Goal: Task Accomplishment & Management: Use online tool/utility

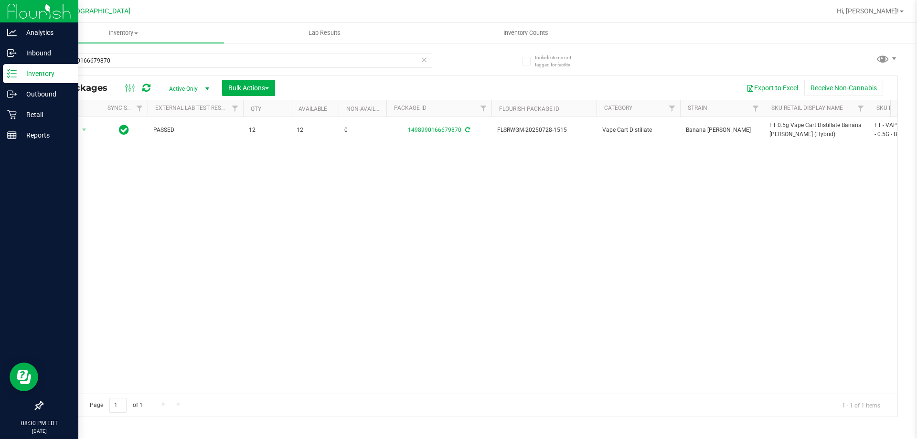
click at [21, 71] on p "Inventory" at bounding box center [45, 73] width 57 height 11
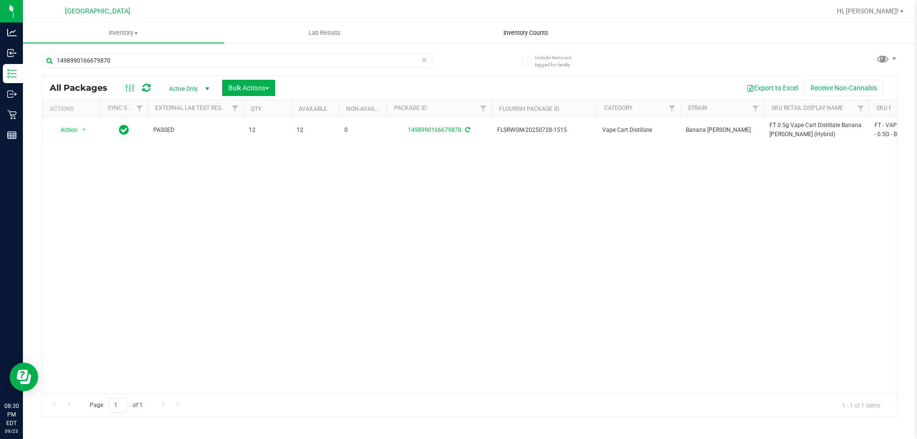
click at [527, 32] on span "Inventory Counts" at bounding box center [526, 33] width 71 height 9
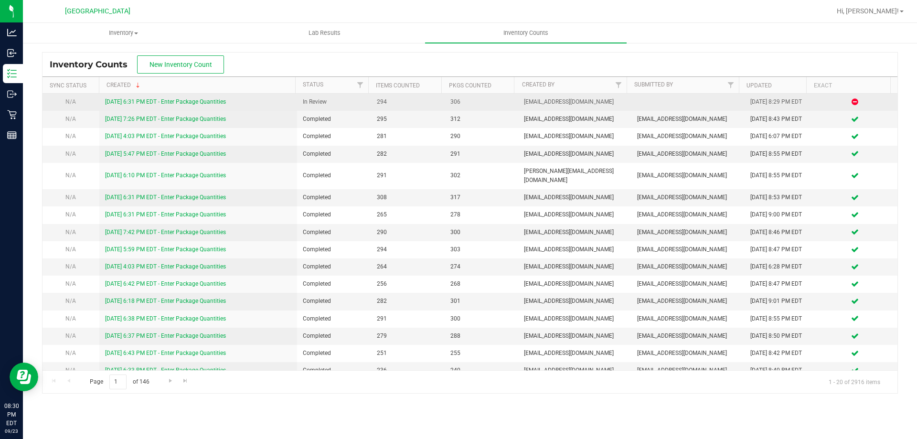
click at [183, 103] on link "[DATE] 6:31 PM EDT - Enter Package Quantities" at bounding box center [165, 101] width 121 height 7
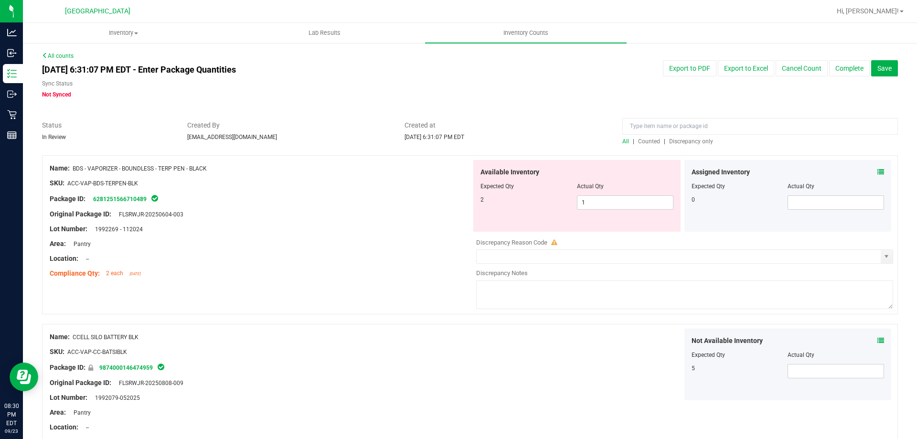
click at [692, 139] on span "Discrepancy only" at bounding box center [691, 141] width 44 height 7
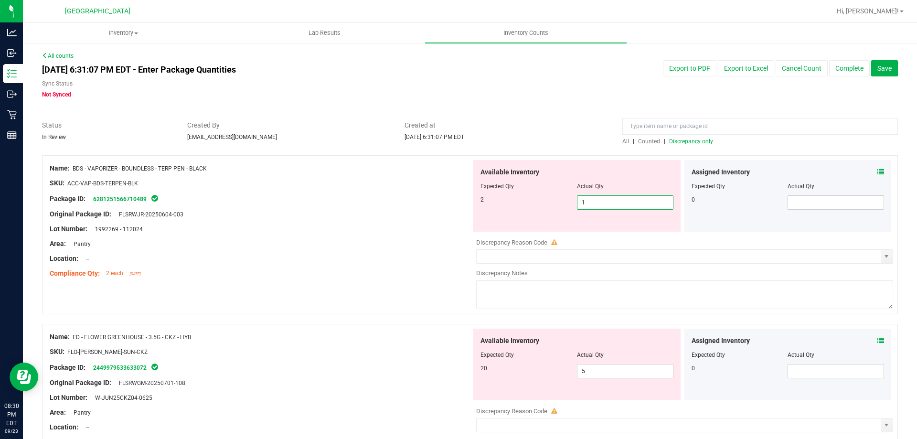
click at [619, 200] on span "1 1" at bounding box center [625, 202] width 97 height 14
type input "2"
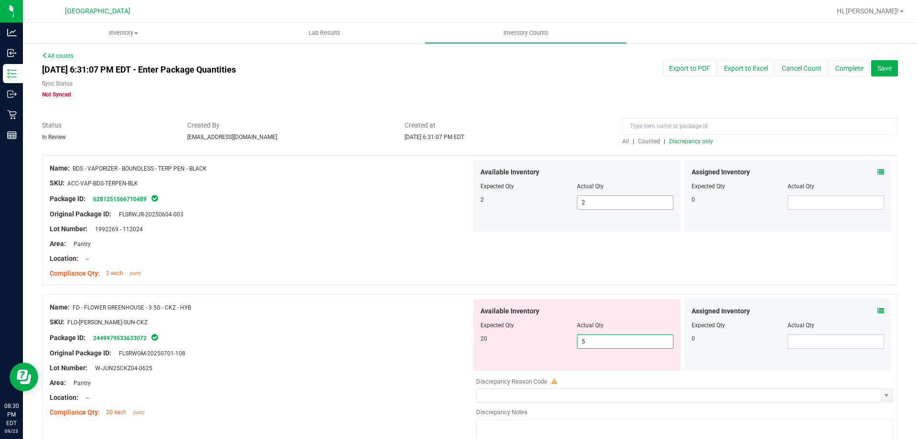
type input "6"
type input "7"
type input "8"
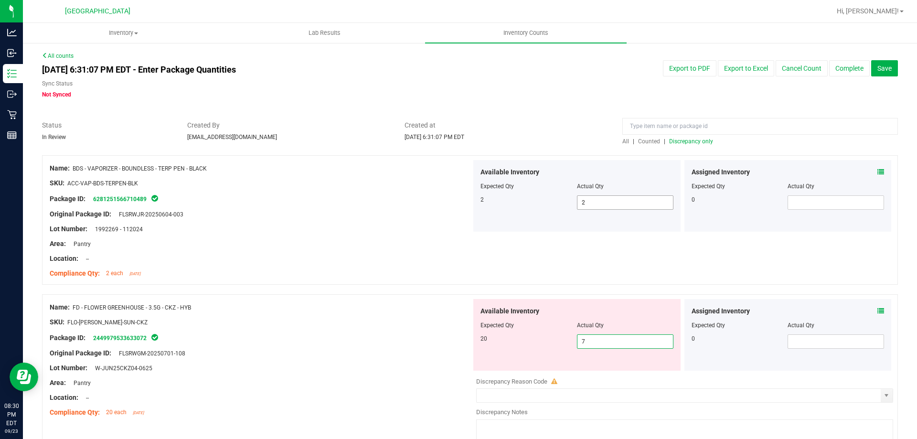
type input "8"
type input "9"
type input "10"
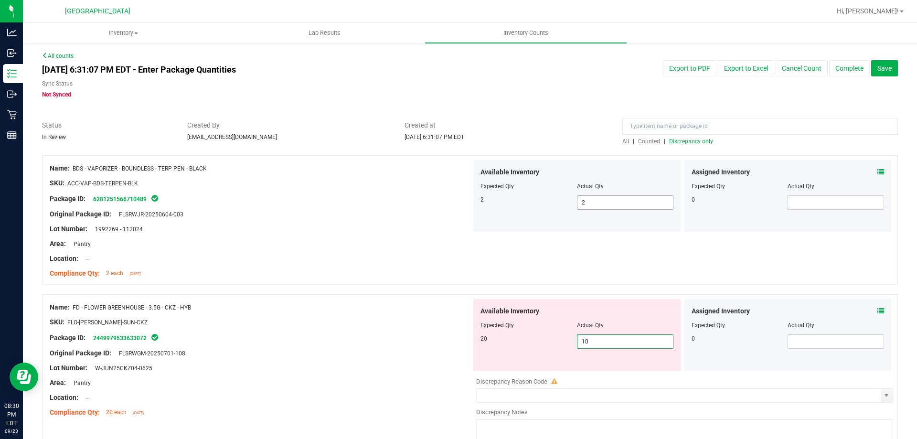
type input "11"
type input "12"
type input "13"
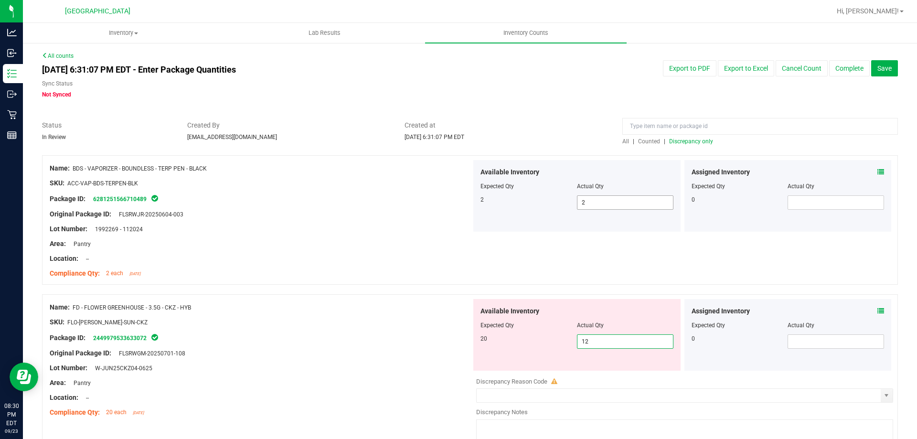
type input "13"
type input "14"
type input "15"
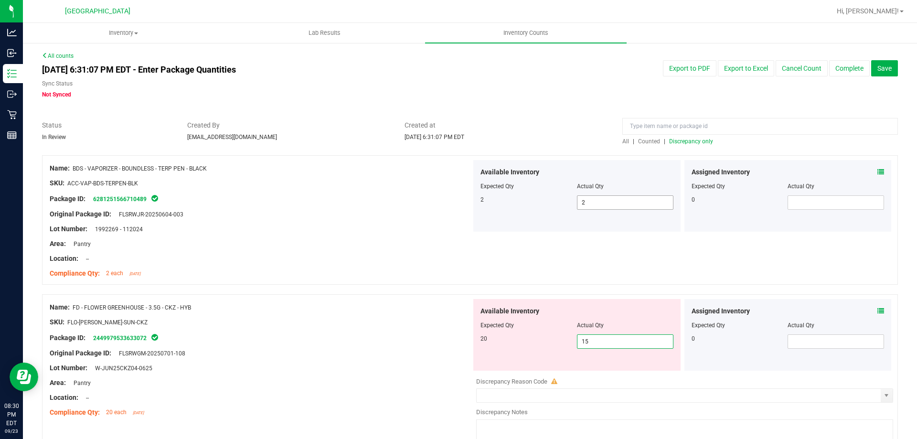
type input "16"
type input "17"
type input "18"
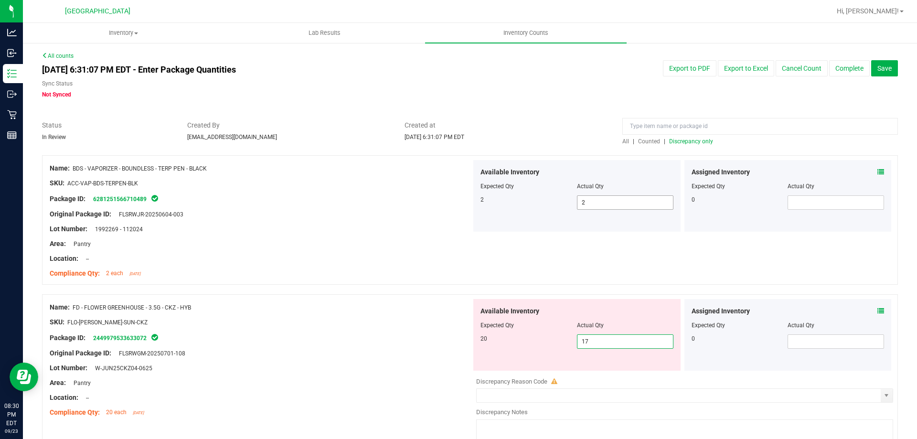
type input "18"
type input "19"
type input "20"
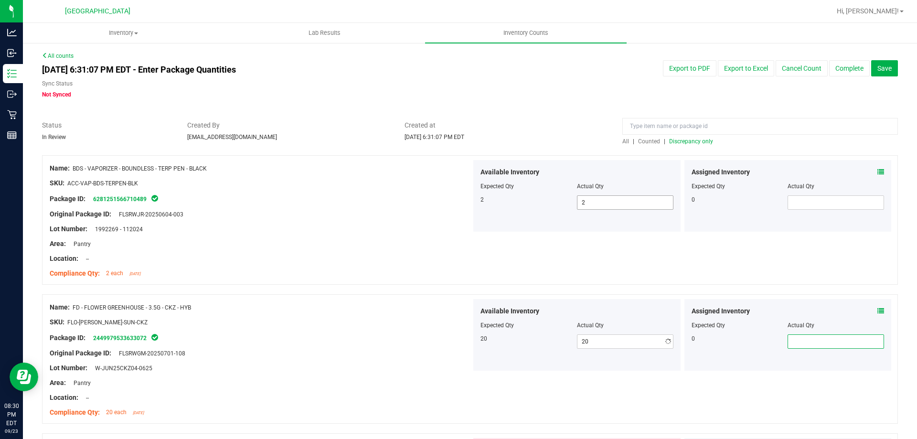
scroll to position [246, 0]
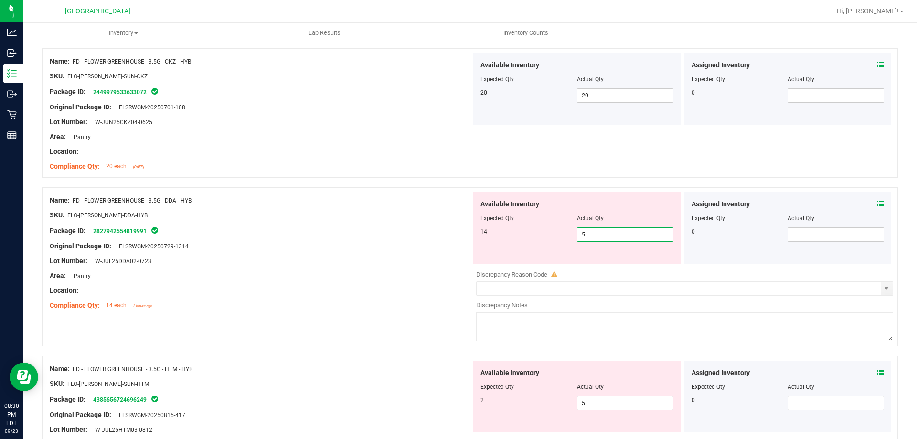
type input "6"
type input "7"
type input "8"
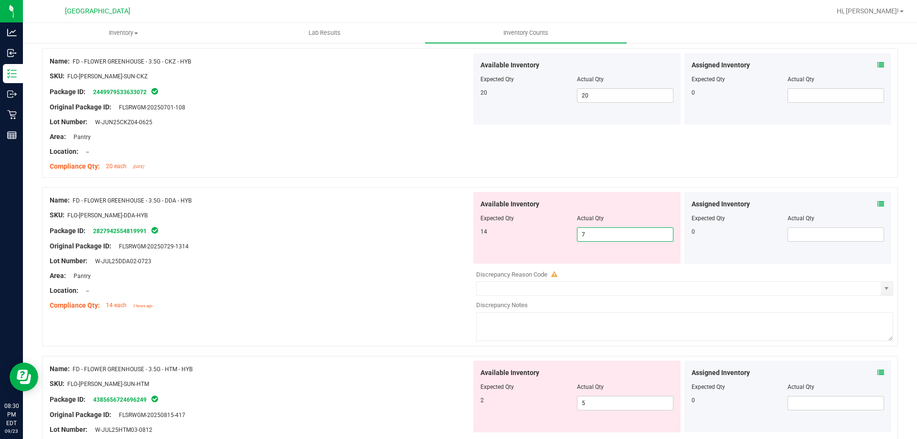
type input "8"
type input "9"
type input "10"
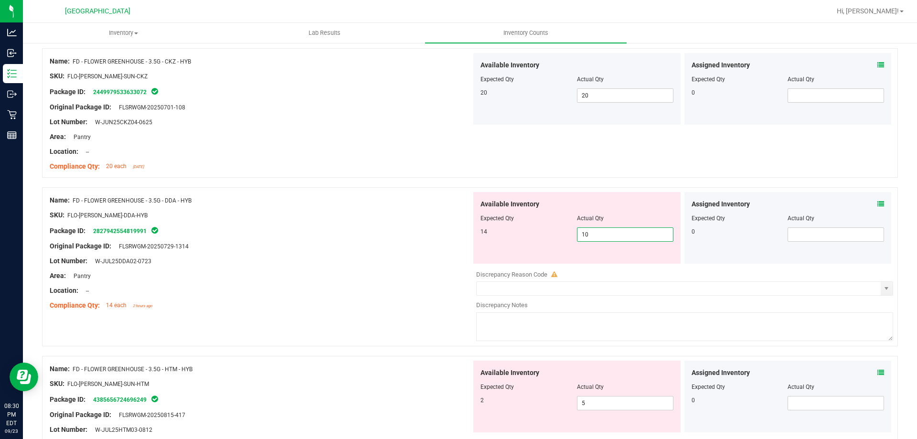
type input "11"
type input "12"
type input "13"
type input "14"
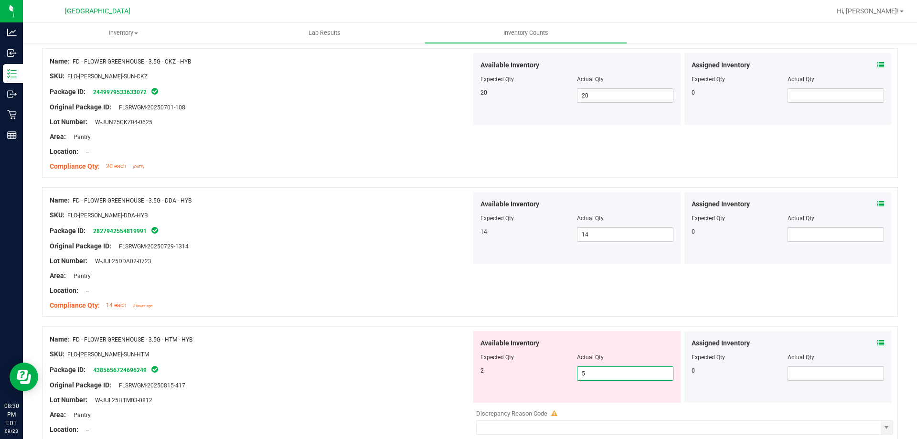
type input "4"
type input "3"
type input "2"
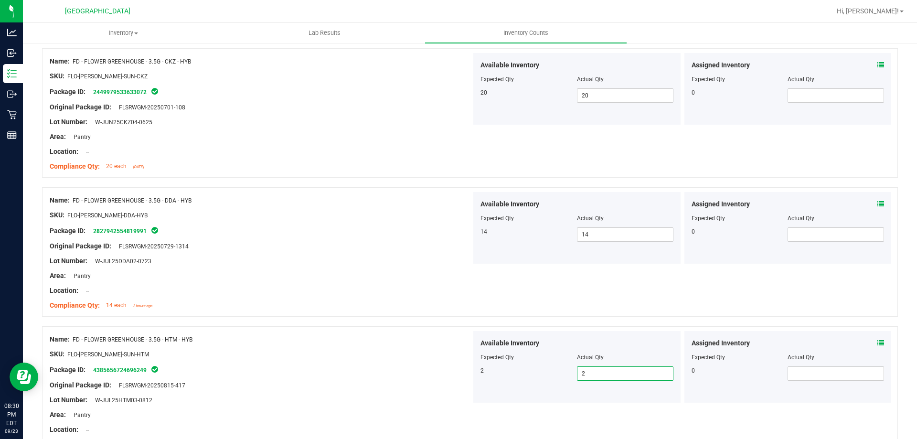
type input "1"
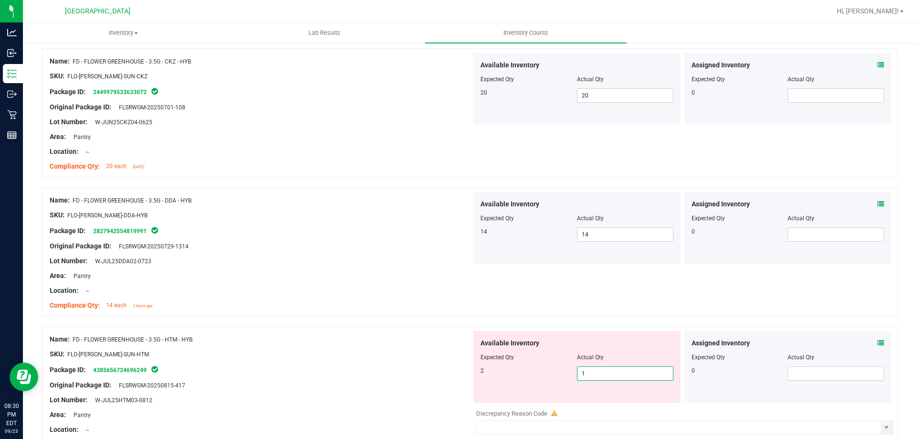
type input "2"
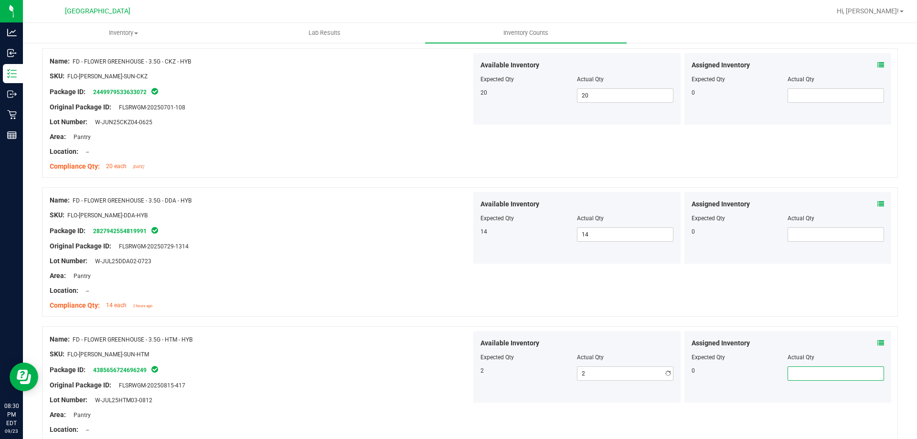
scroll to position [524, 0]
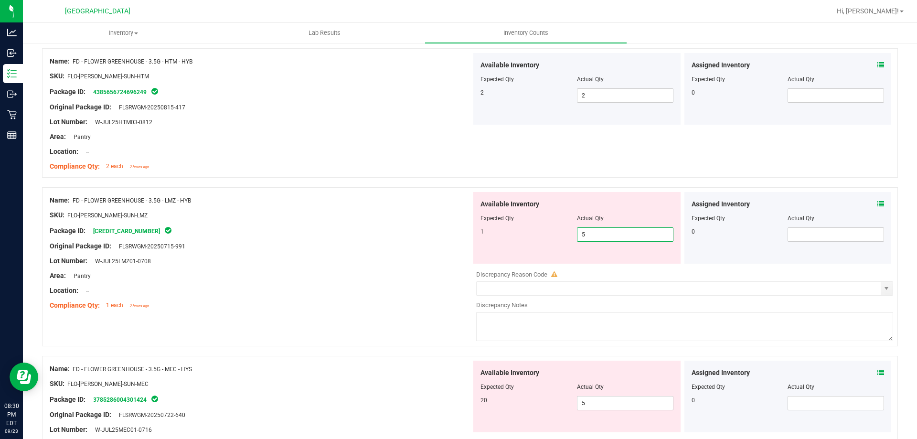
type input "4"
type input "3"
type input "2"
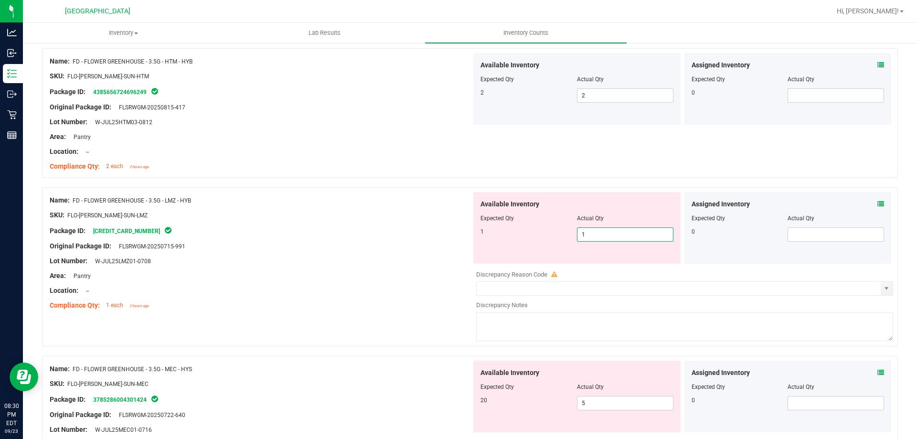
type input "0"
type input "1"
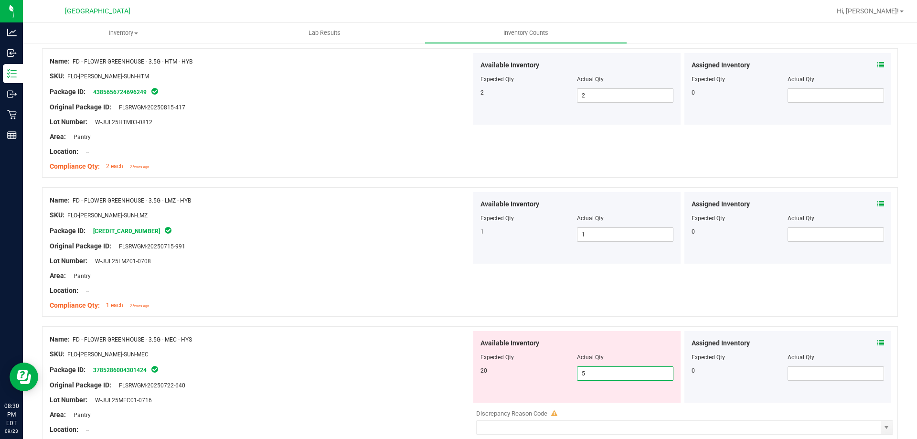
type input "6"
type input "7"
type input "8"
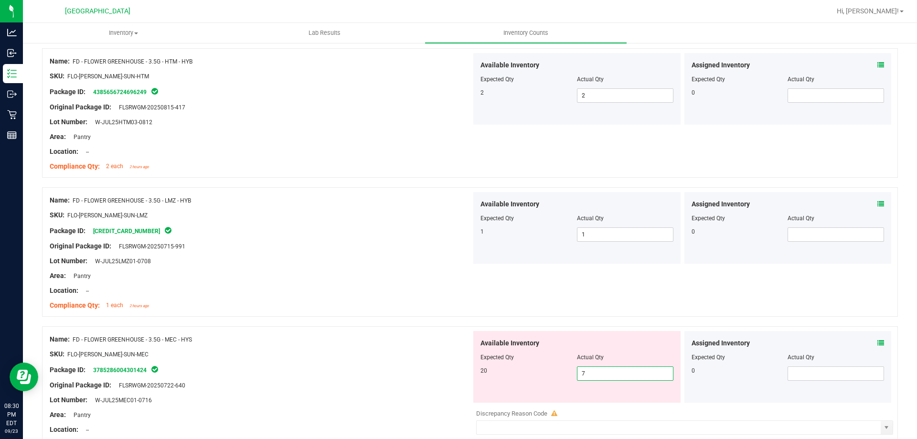
type input "8"
type input "9"
type input "10"
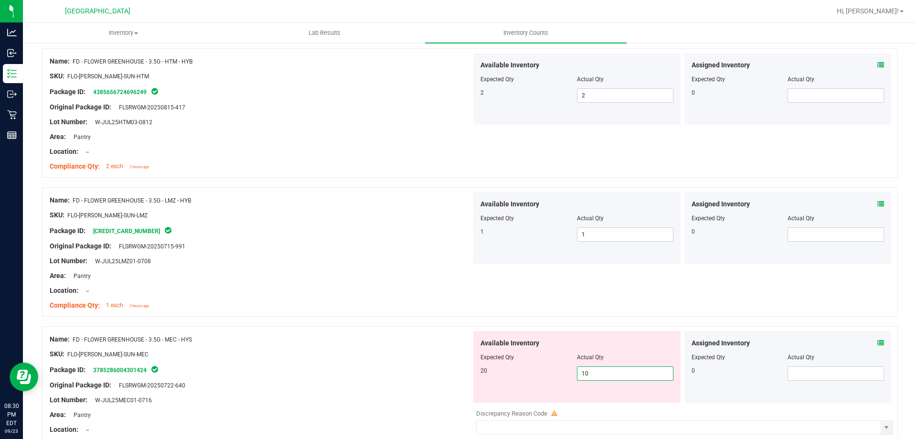
type input "11"
type input "12"
type input "13"
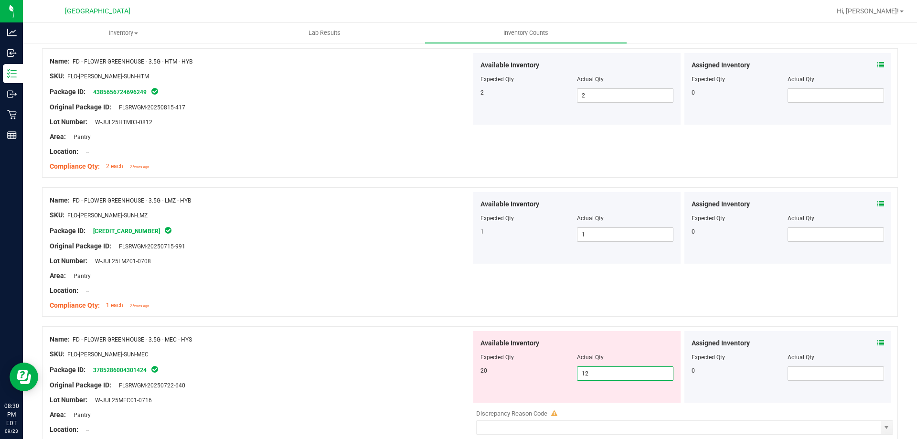
type input "13"
type input "14"
type input "15"
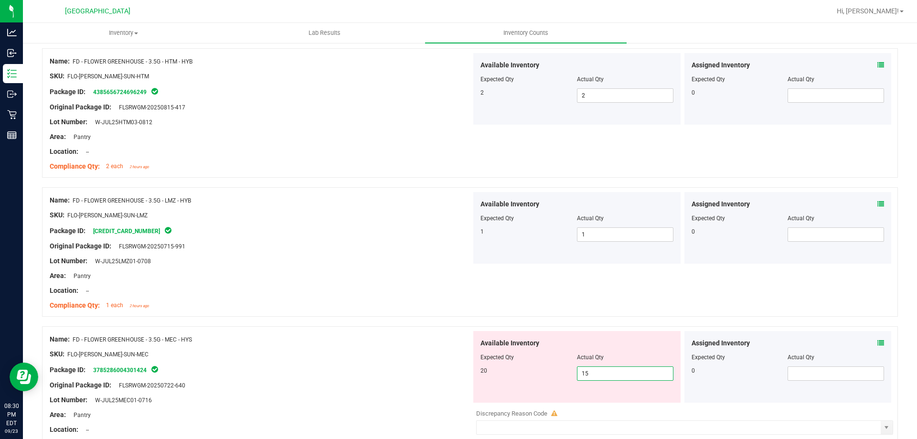
type input "16"
type input "17"
type input "18"
type input "19"
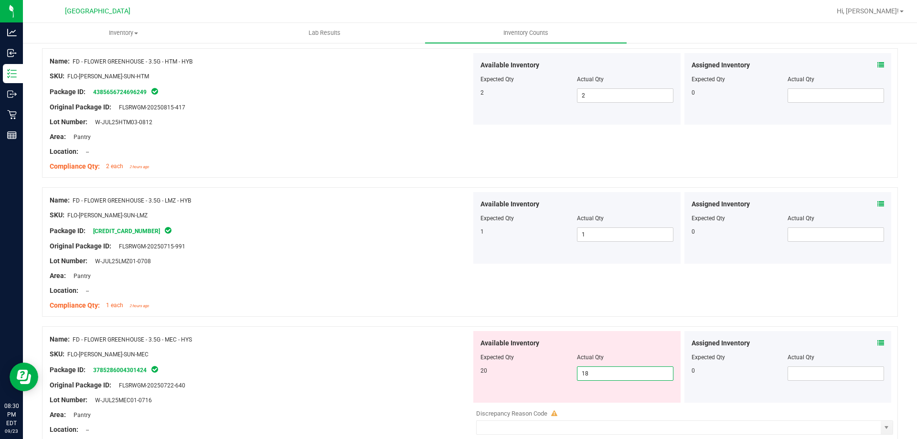
type input "19"
type input "20"
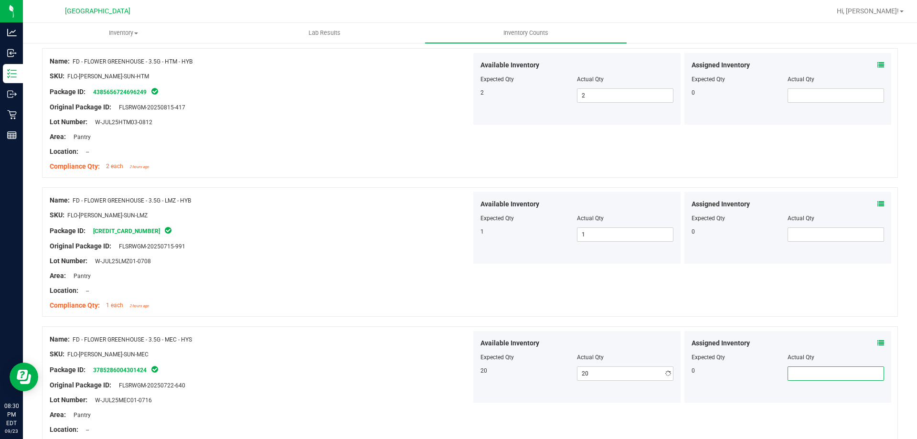
scroll to position [802, 0]
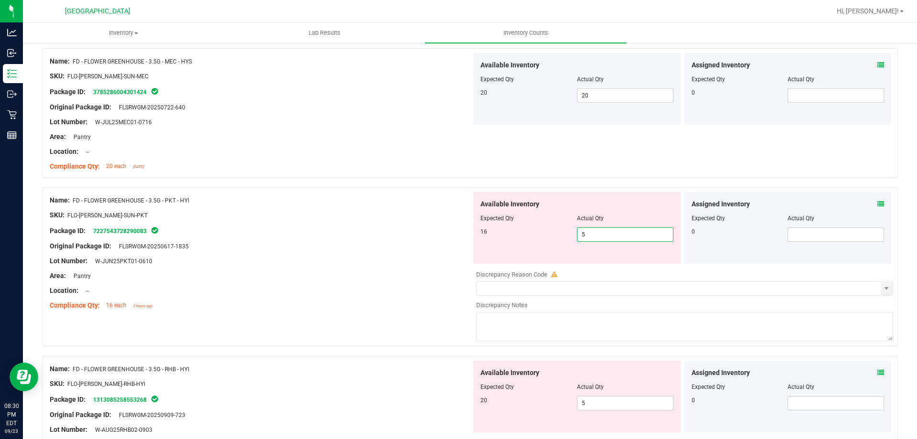
type input "4"
type input "5"
type input "6"
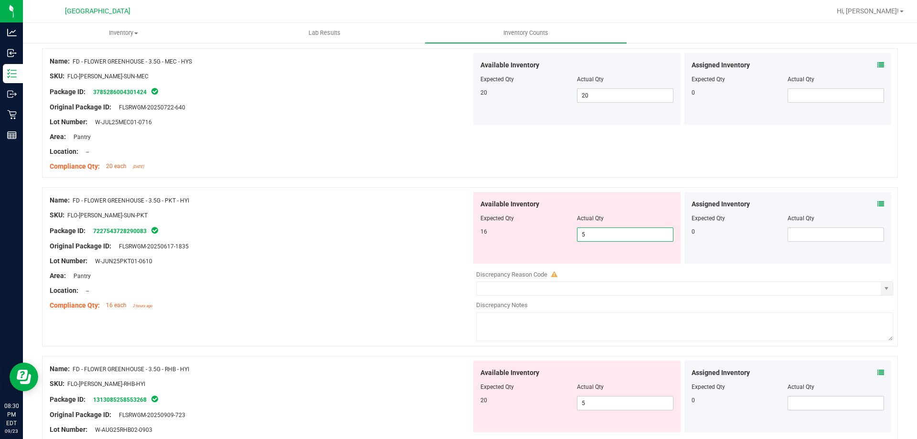
type input "6"
type input "7"
type input "8"
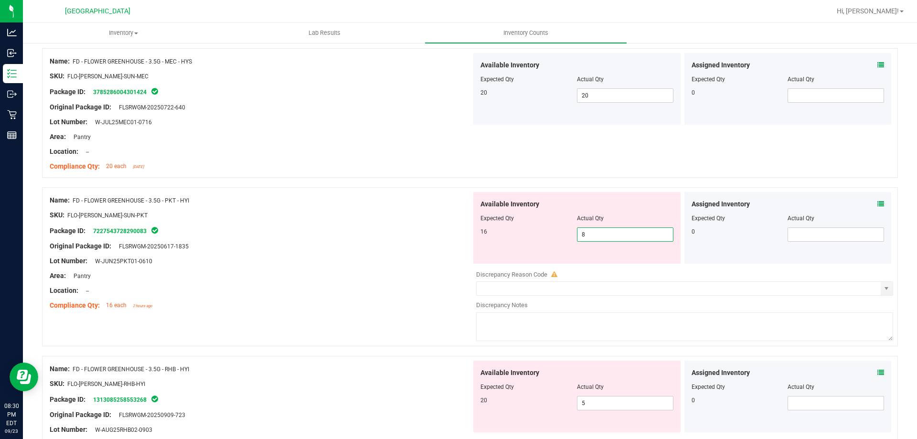
type input "9"
type input "10"
type input "11"
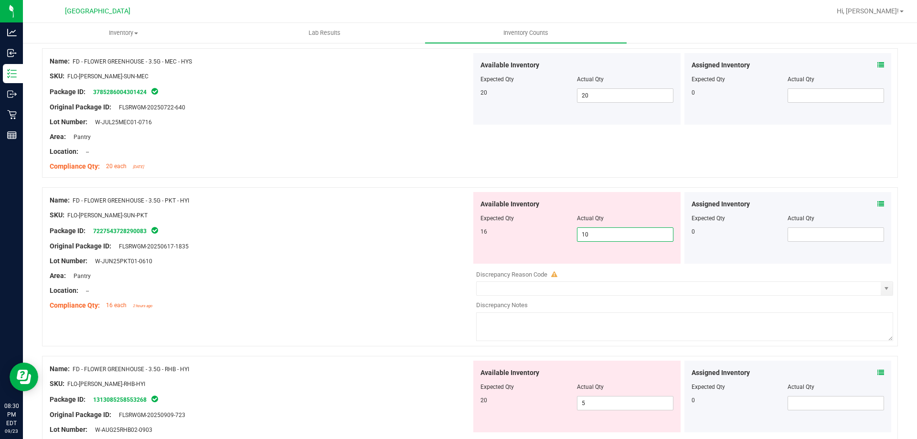
type input "11"
type input "12"
type input "13"
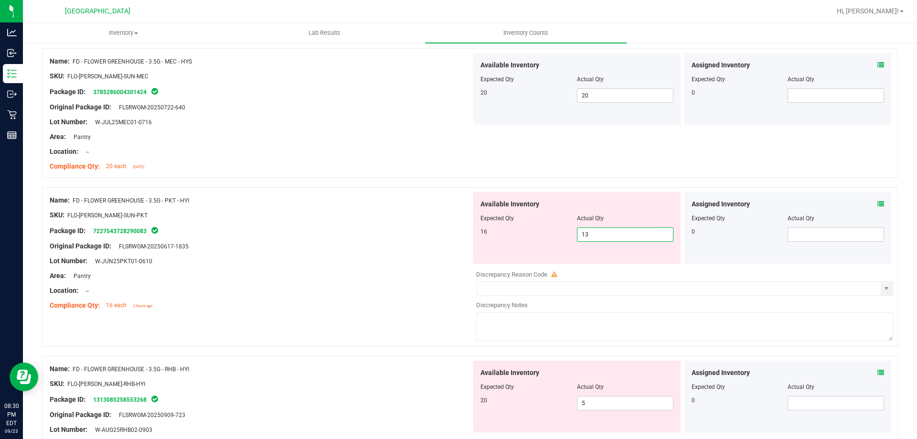
type input "14"
type input "15"
type input "16"
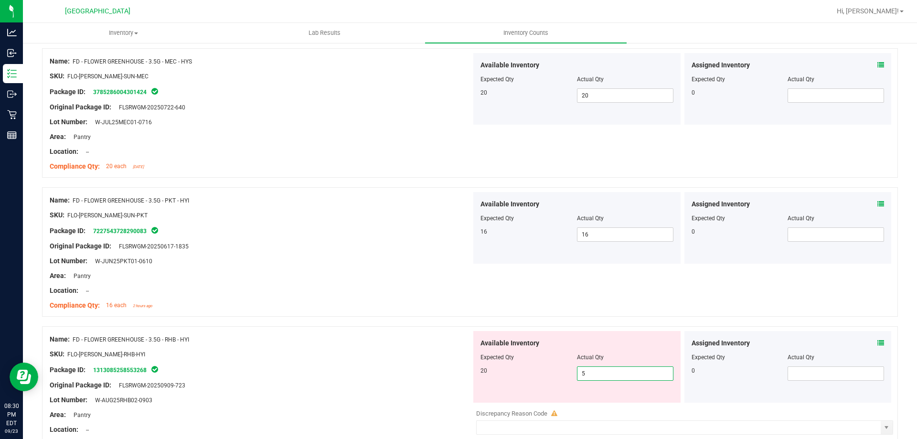
type input "6"
type input "7"
type input "8"
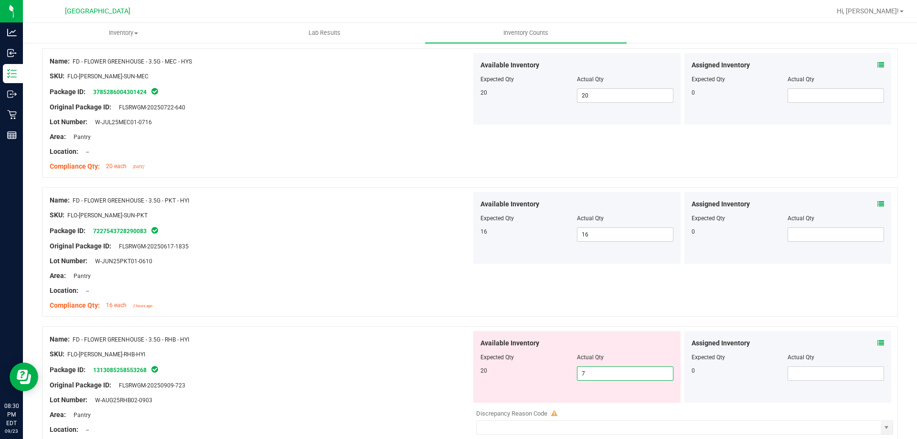
type input "8"
type input "9"
type input "10"
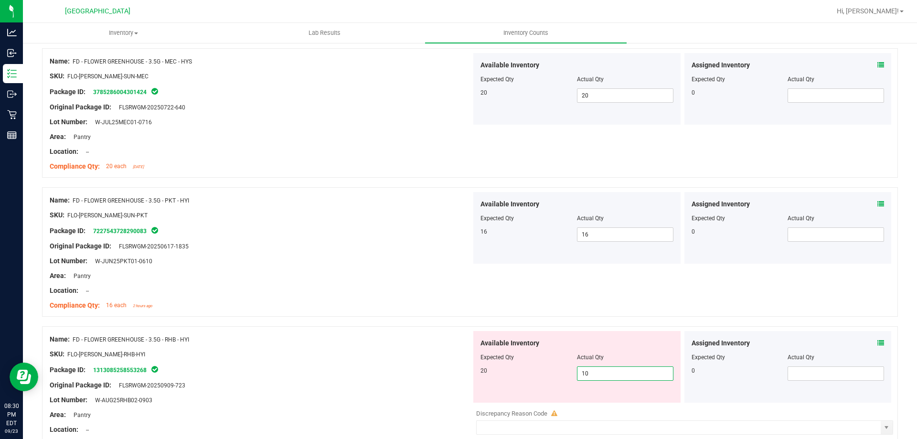
type input "11"
type input "12"
type input "13"
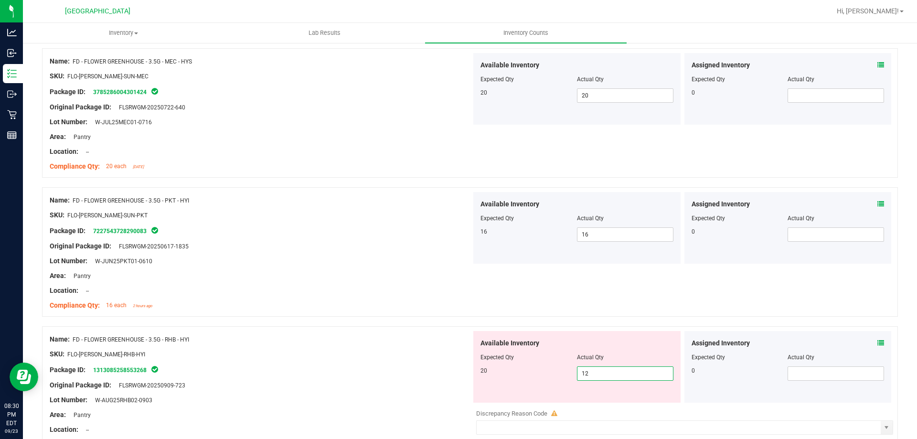
type input "13"
type input "14"
type input "15"
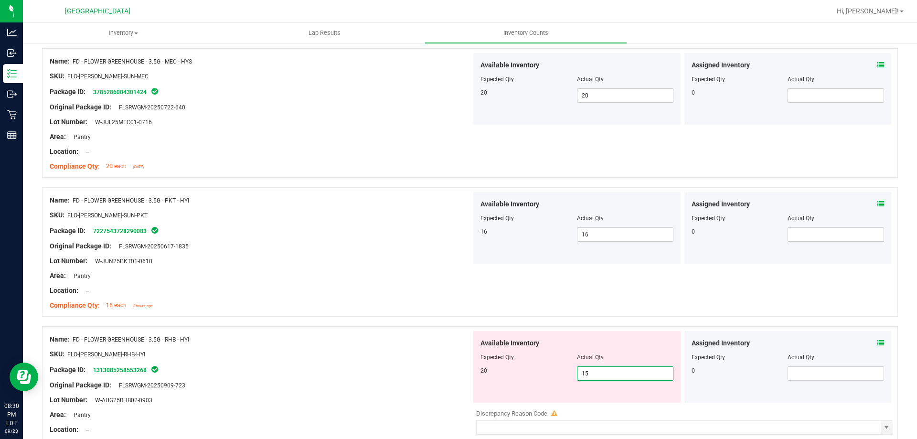
type input "16"
type input "17"
type input "18"
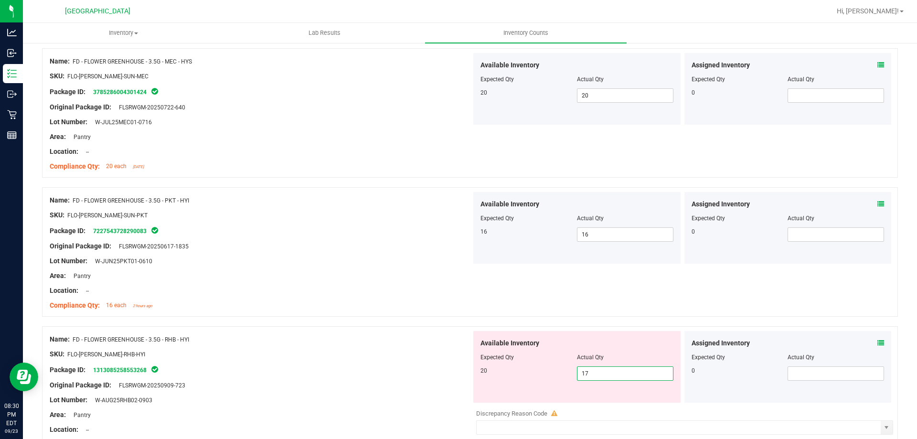
type input "18"
type input "19"
type input "20"
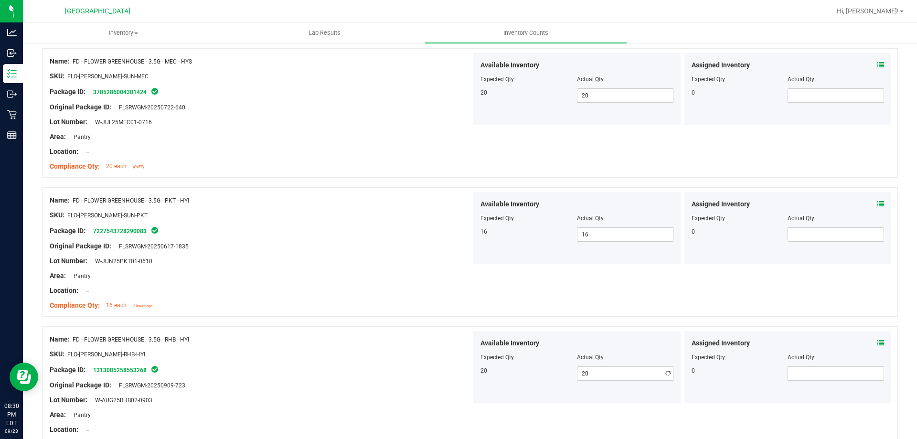
scroll to position [1080, 0]
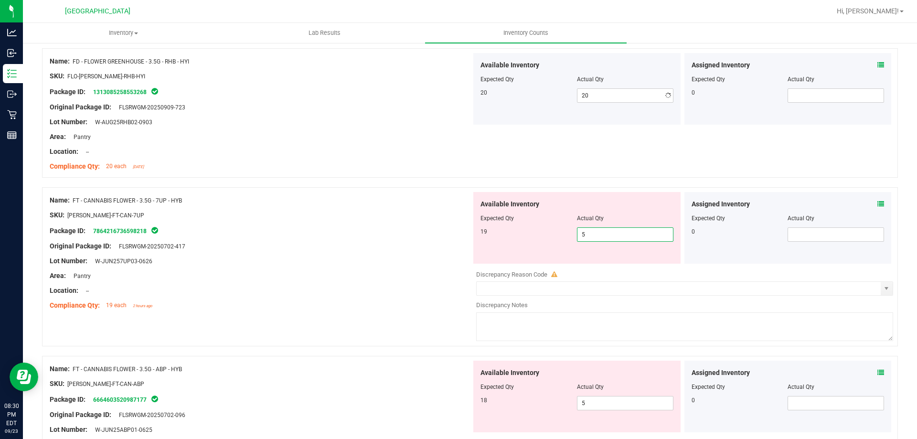
type input "6"
type input "7"
type input "8"
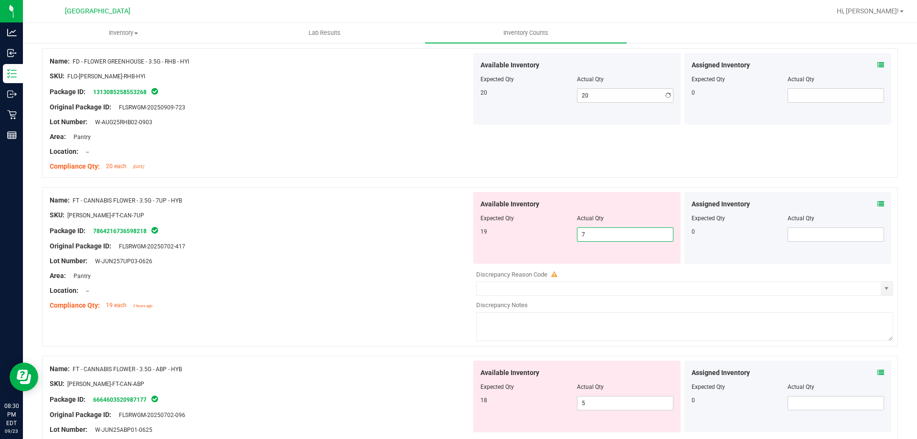
type input "8"
type input "9"
type input "10"
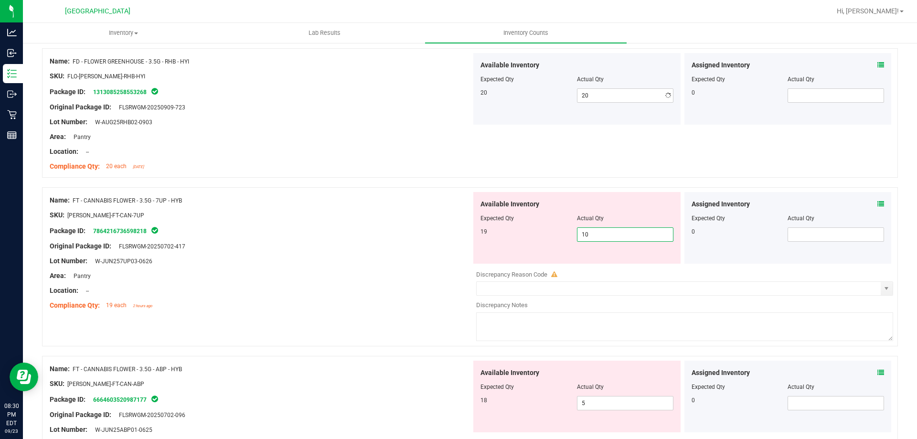
type input "11"
type input "12"
type input "13"
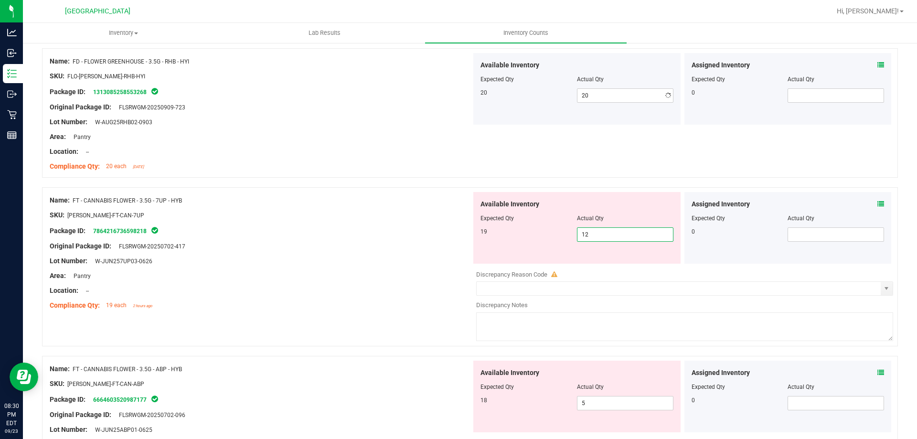
type input "13"
type input "14"
type input "15"
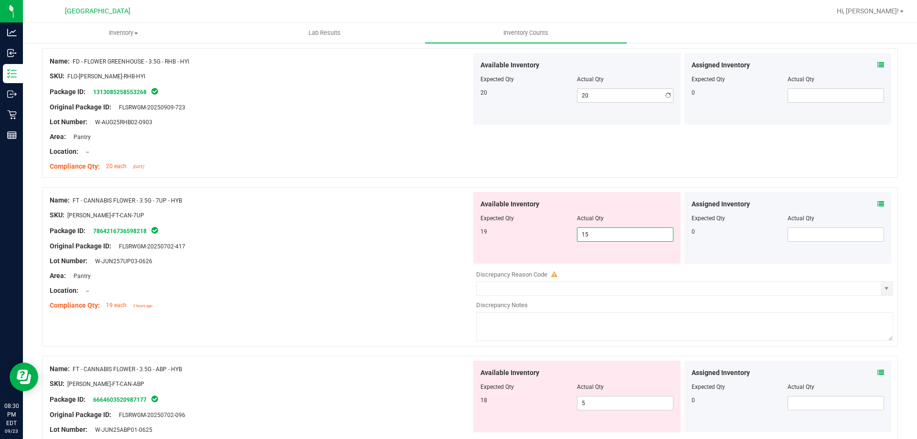
type input "16"
type input "17"
type input "18"
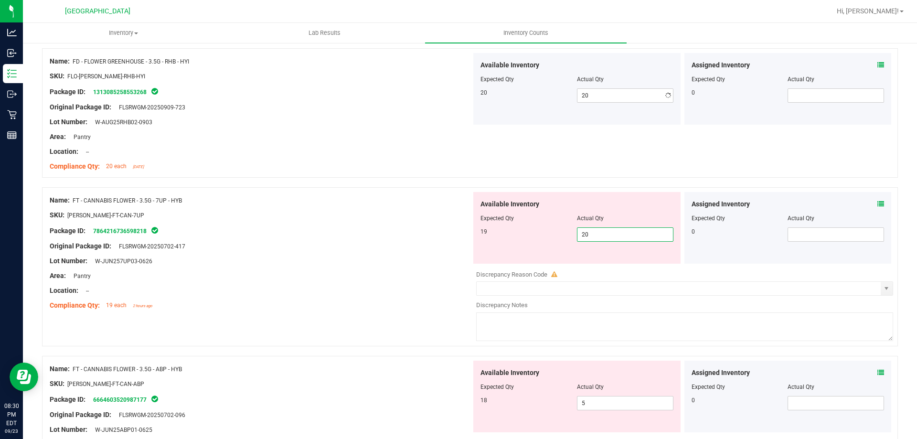
type input "21"
type input "22"
type input "21"
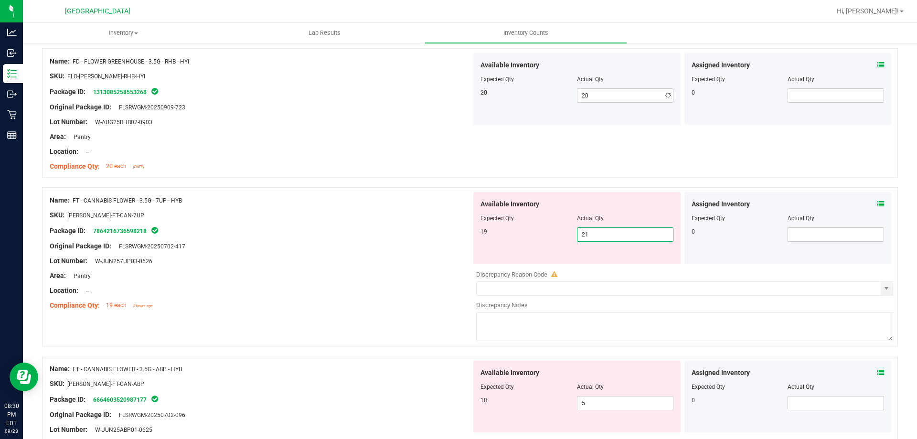
type input "20"
type input "19"
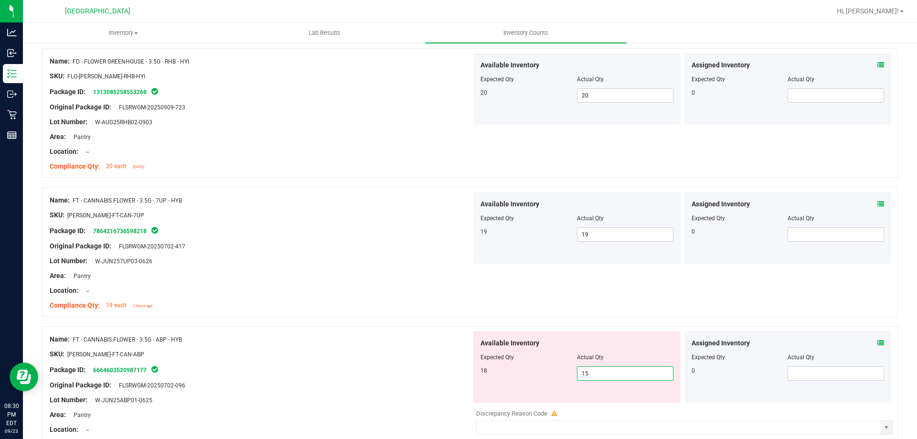
type input "16"
type input "17"
type input "18"
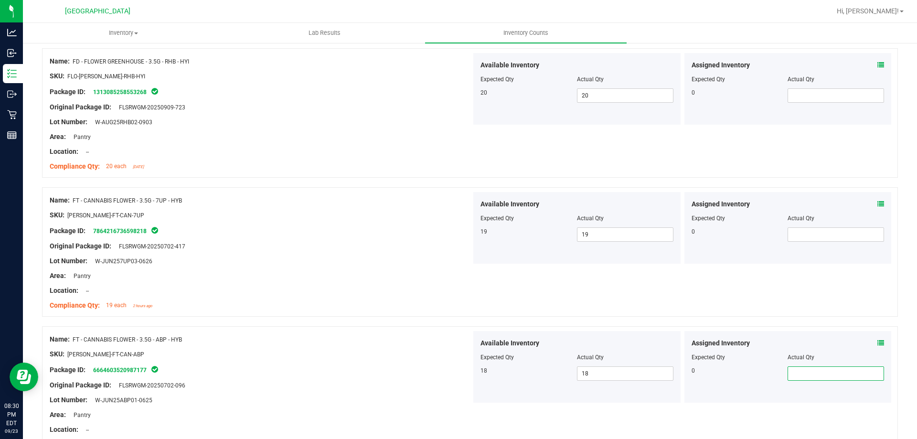
scroll to position [1358, 0]
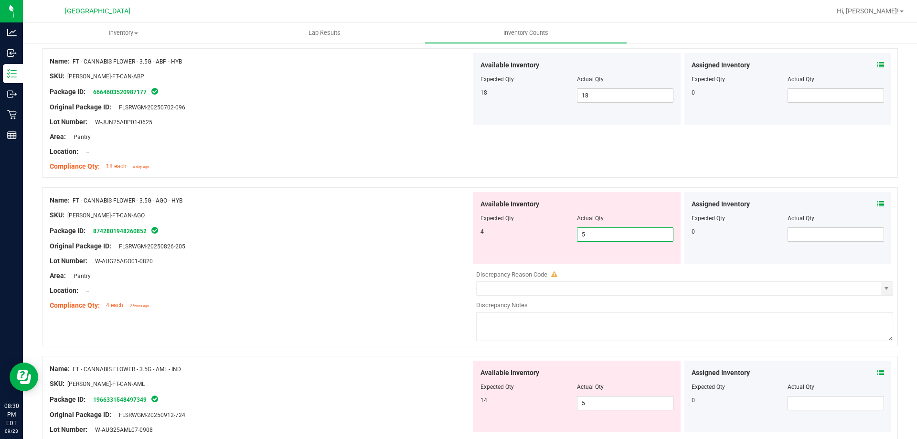
type input "4"
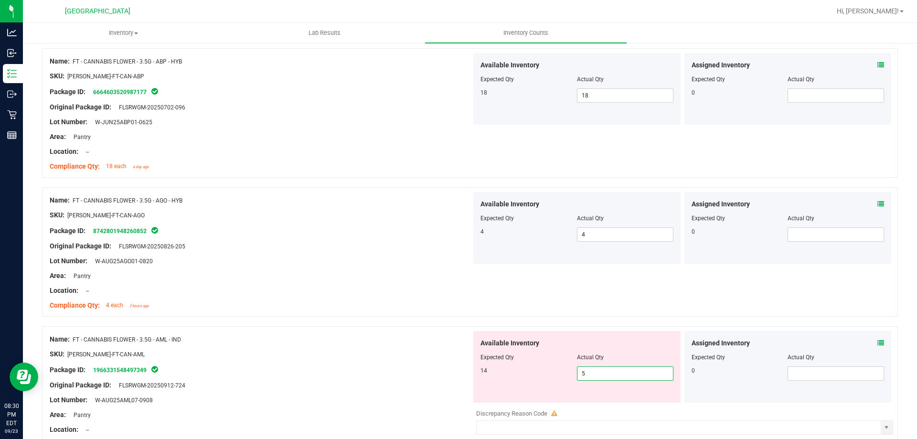
type input "6"
type input "7"
type input "8"
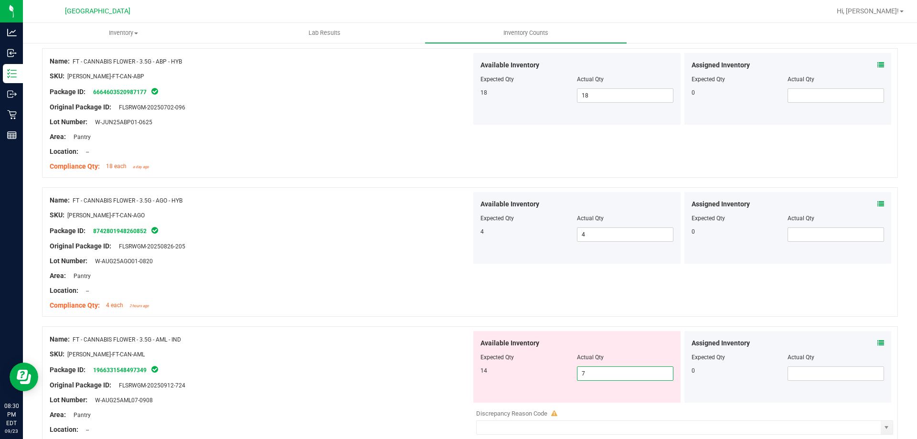
type input "8"
type input "9"
type input "10"
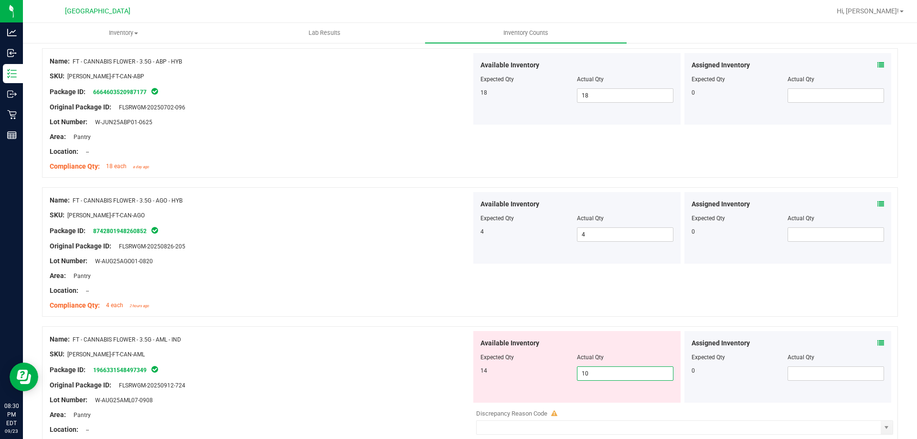
type input "11"
type input "12"
type input "13"
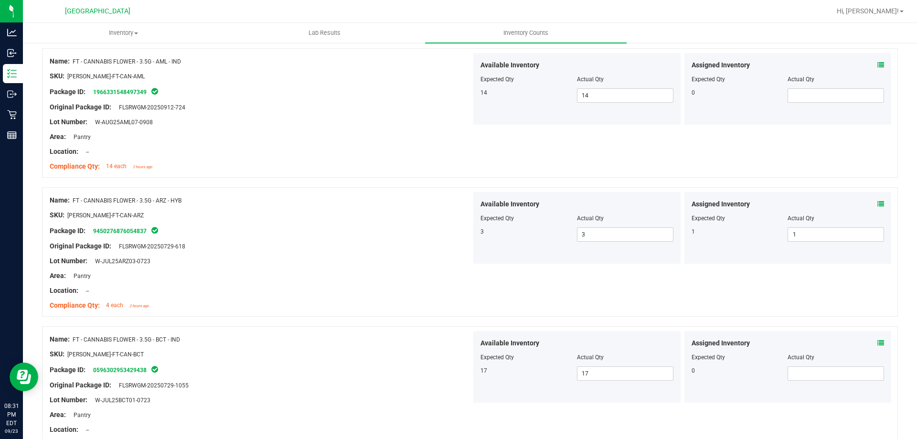
scroll to position [1914, 0]
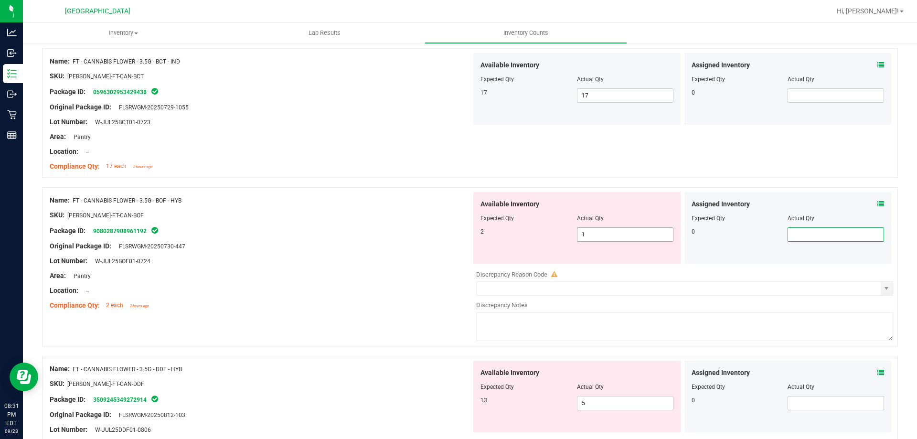
click at [621, 223] on div at bounding box center [577, 225] width 193 height 5
click at [612, 233] on span "1 1" at bounding box center [625, 234] width 97 height 14
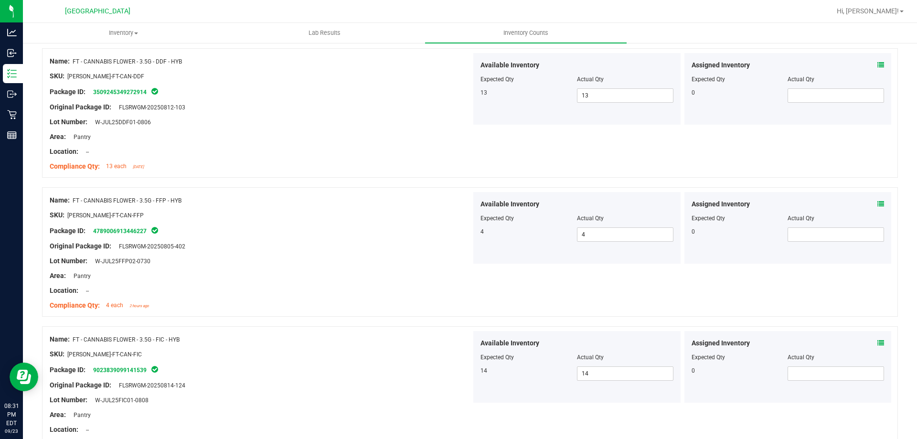
scroll to position [2470, 0]
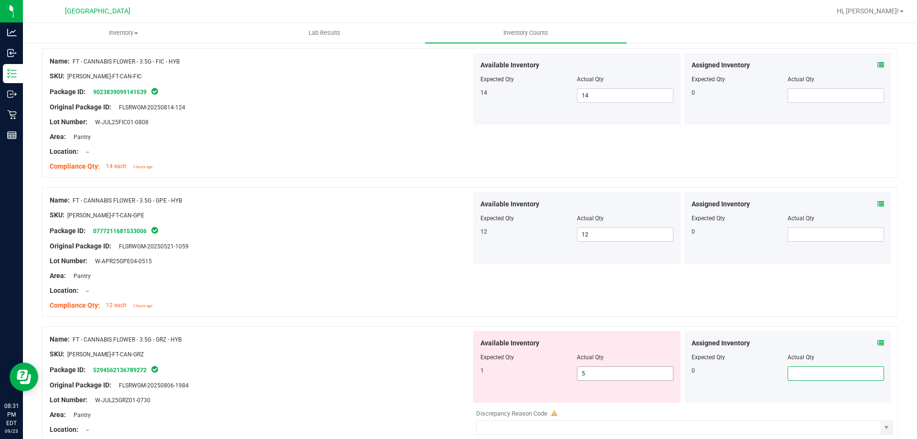
click at [614, 367] on span "5 5" at bounding box center [625, 373] width 97 height 14
click at [615, 368] on input "5" at bounding box center [626, 373] width 96 height 13
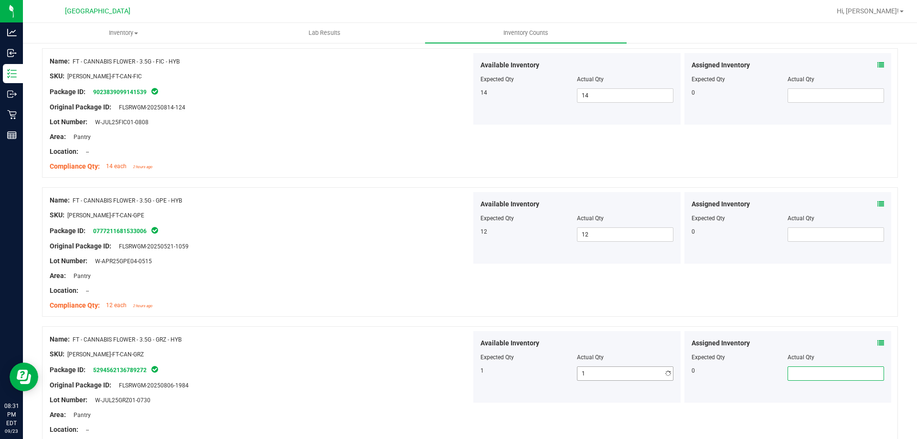
scroll to position [2529, 0]
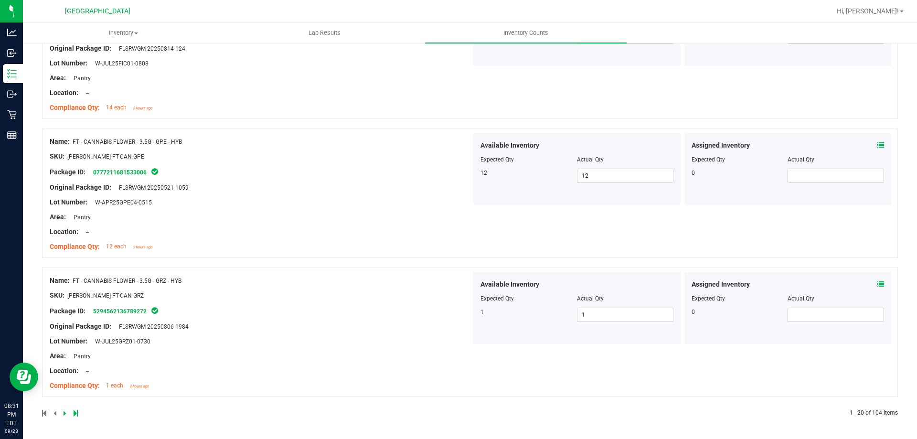
click at [64, 412] on icon at bounding box center [65, 413] width 3 height 6
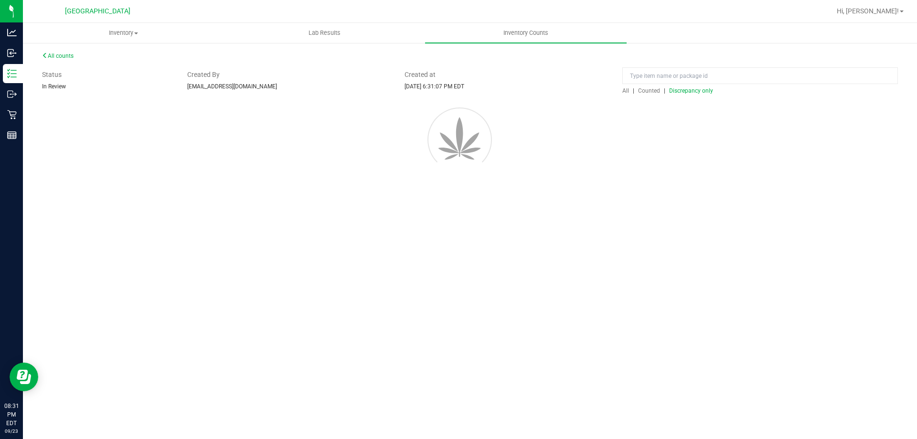
scroll to position [0, 0]
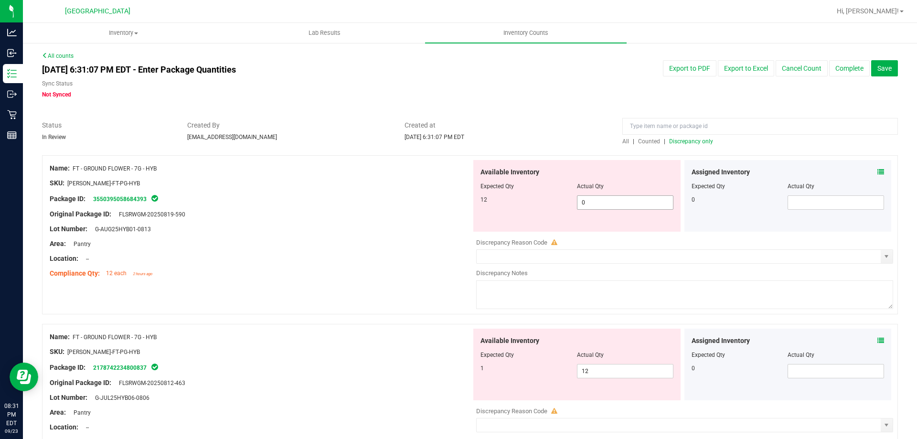
click at [593, 197] on span "0 0" at bounding box center [625, 202] width 97 height 14
click at [592, 197] on input "0" at bounding box center [626, 202] width 96 height 13
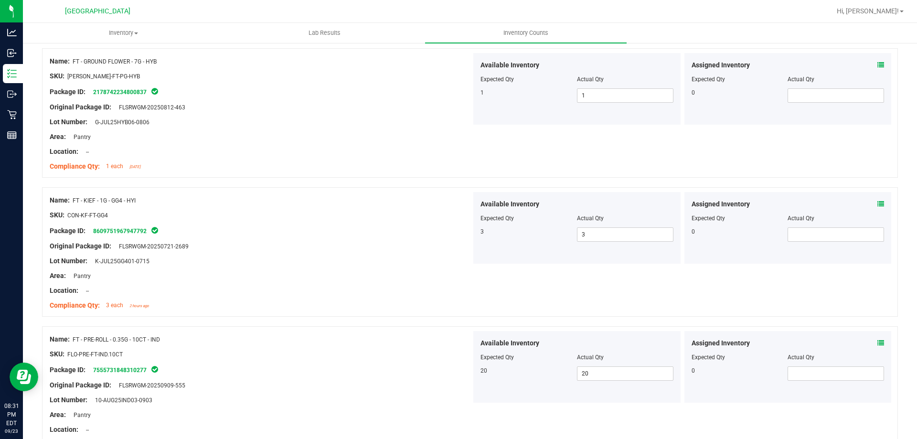
scroll to position [524, 0]
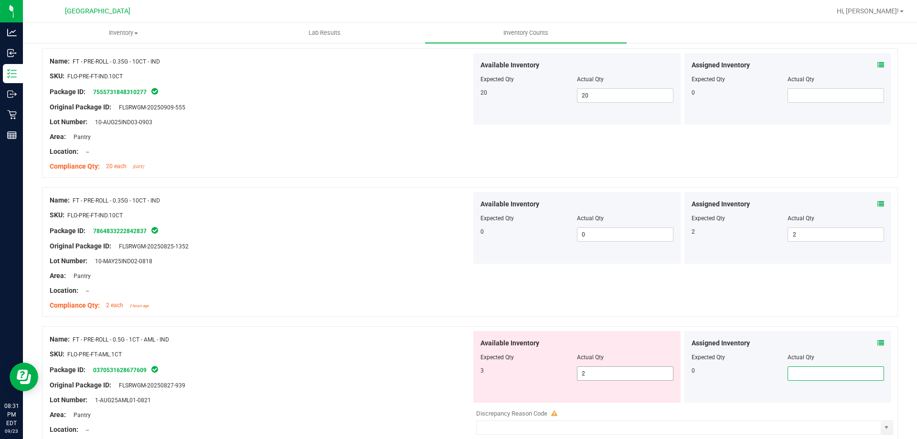
drag, startPoint x: 609, startPoint y: 372, endPoint x: 545, endPoint y: 373, distance: 64.0
click at [545, 373] on div "3 2 2" at bounding box center [577, 373] width 193 height 14
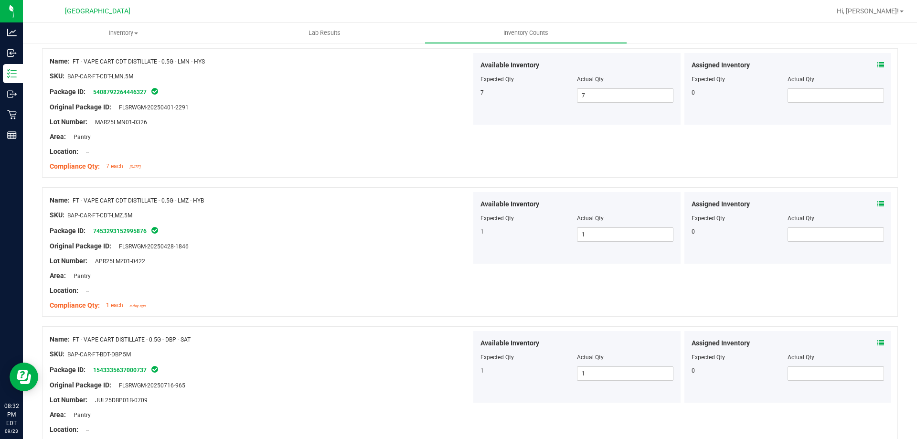
scroll to position [2529, 0]
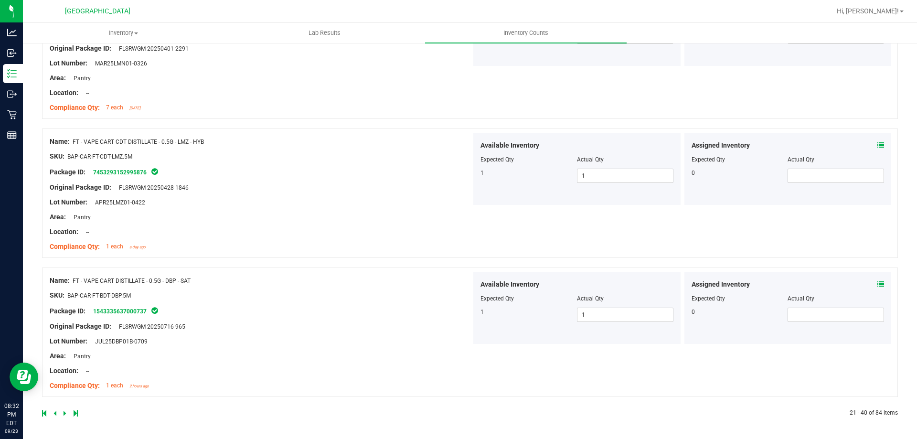
click at [64, 413] on icon at bounding box center [65, 413] width 3 height 6
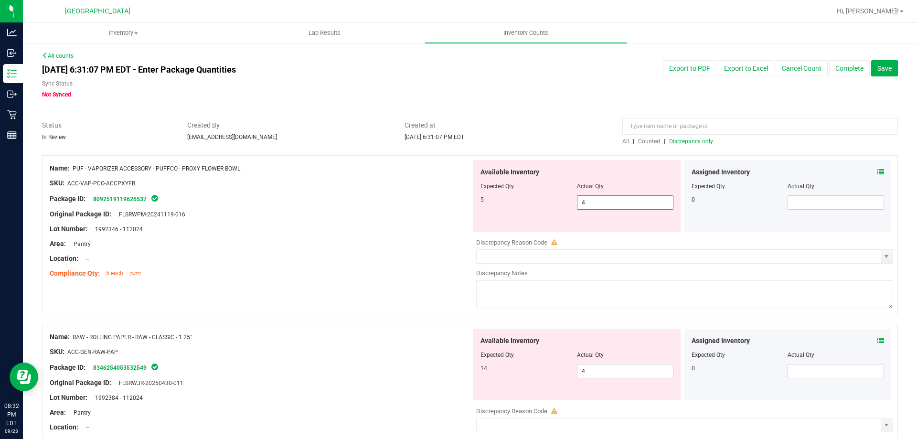
click at [616, 205] on span "4 4" at bounding box center [625, 202] width 97 height 14
click at [616, 205] on input "4" at bounding box center [626, 202] width 96 height 13
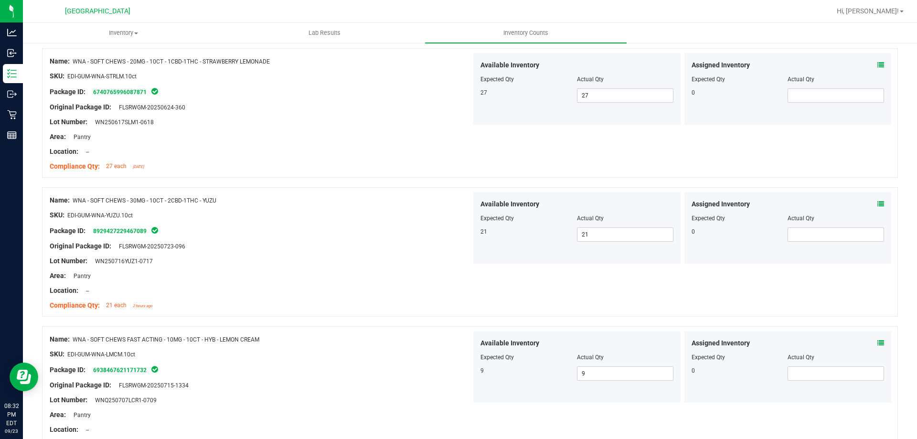
scroll to position [2529, 0]
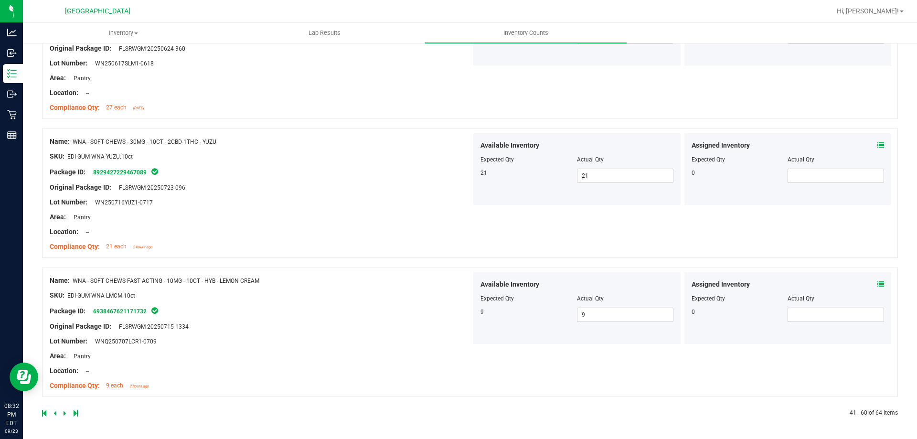
click at [64, 411] on icon at bounding box center [65, 413] width 3 height 6
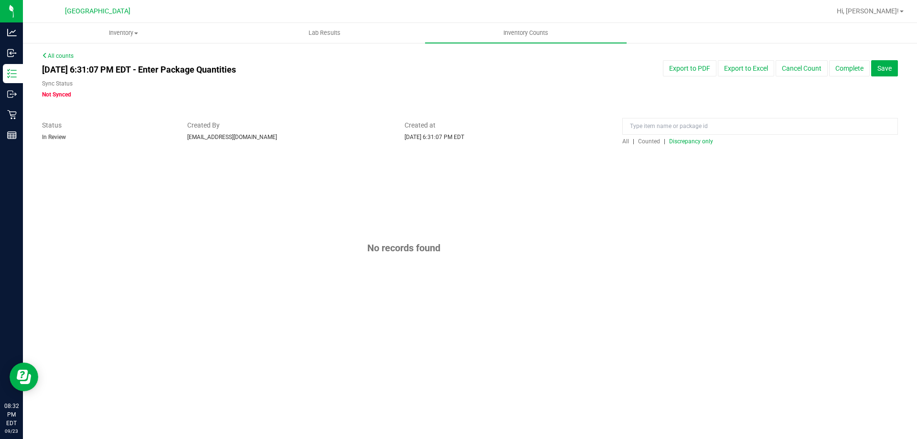
click at [700, 143] on span "Discrepancy only" at bounding box center [691, 141] width 44 height 7
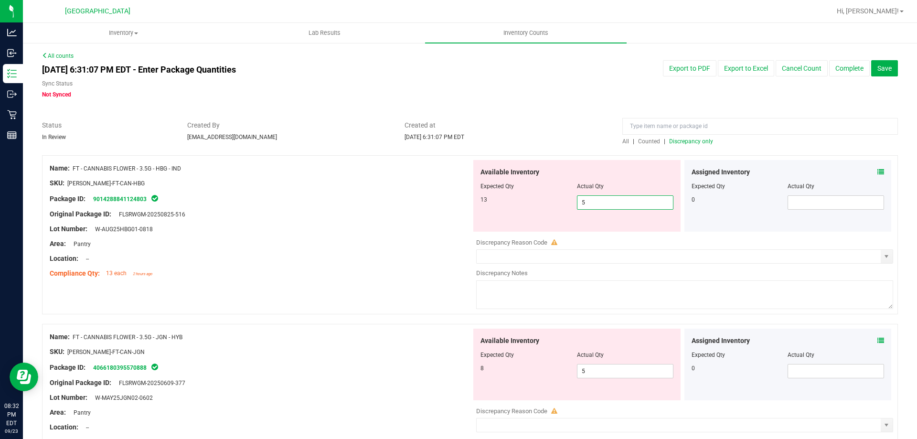
click at [602, 203] on span "5 5" at bounding box center [625, 202] width 97 height 14
click at [602, 203] on input "5" at bounding box center [626, 202] width 96 height 13
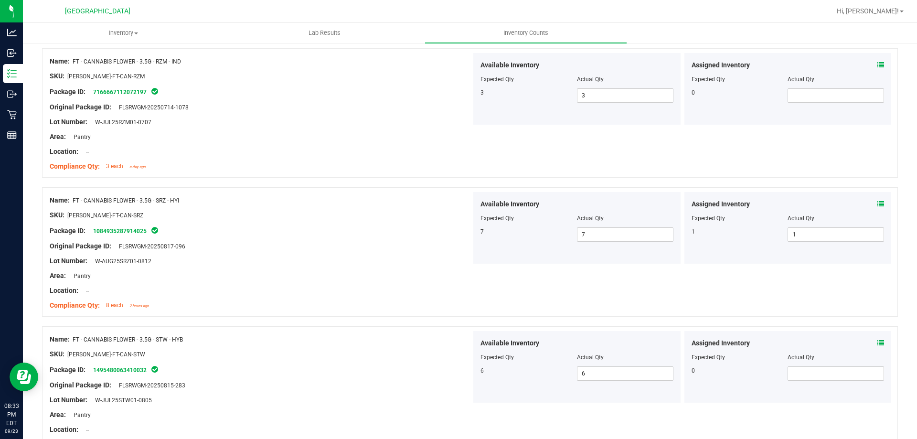
scroll to position [802, 0]
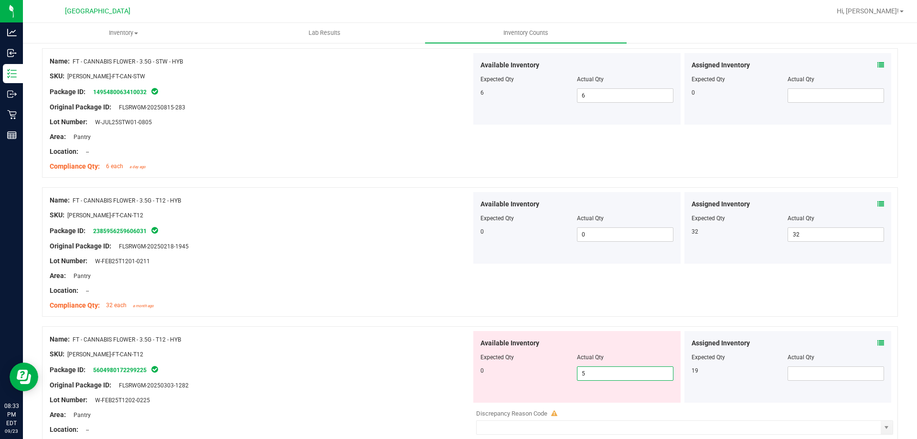
click at [590, 373] on span "5 5" at bounding box center [625, 373] width 97 height 14
click at [590, 373] on input "5" at bounding box center [626, 373] width 96 height 13
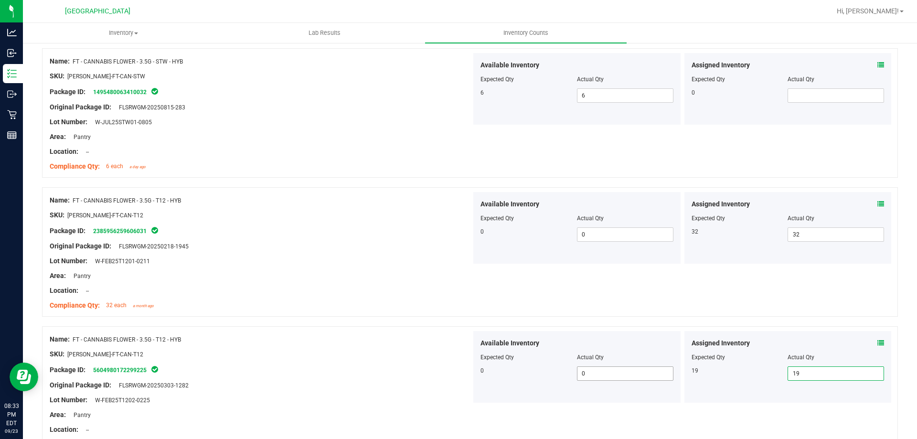
scroll to position [1080, 0]
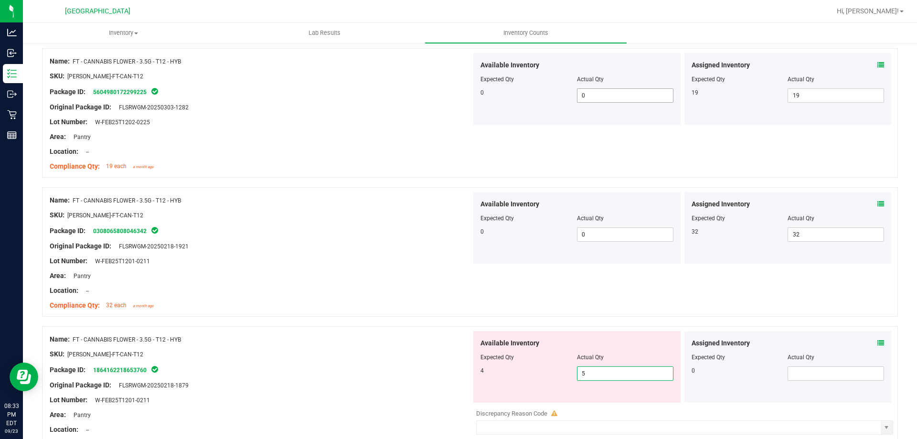
drag, startPoint x: 613, startPoint y: 375, endPoint x: 644, endPoint y: 380, distance: 32.0
click at [614, 375] on span "5 5" at bounding box center [625, 373] width 97 height 14
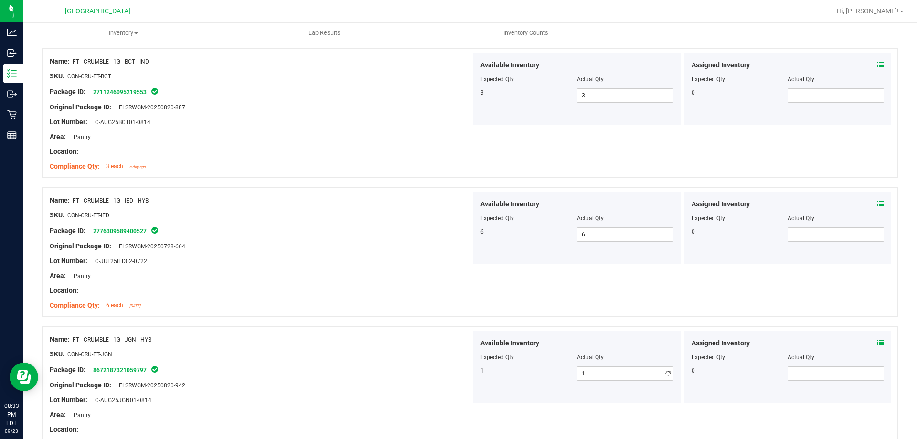
scroll to position [2529, 0]
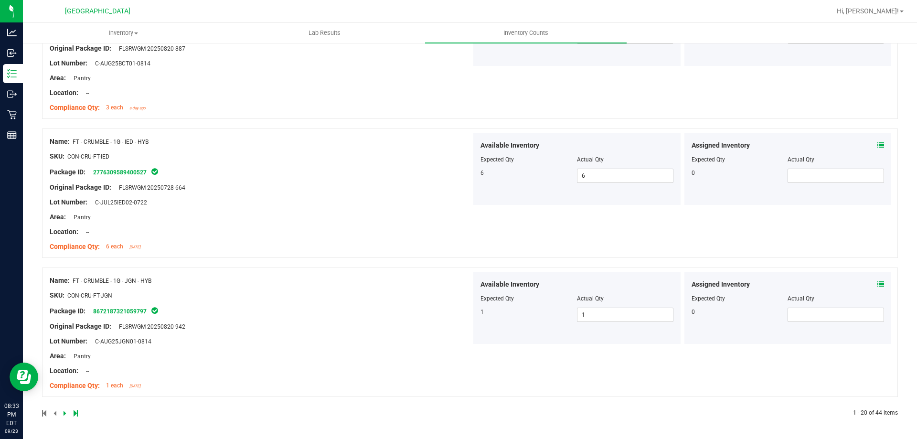
click at [67, 413] on div at bounding box center [256, 413] width 428 height 9
click at [64, 412] on icon at bounding box center [65, 413] width 3 height 6
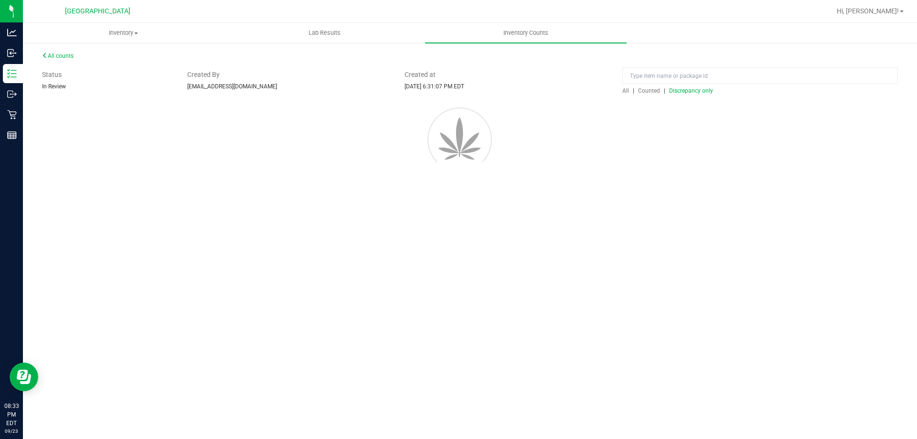
scroll to position [0, 0]
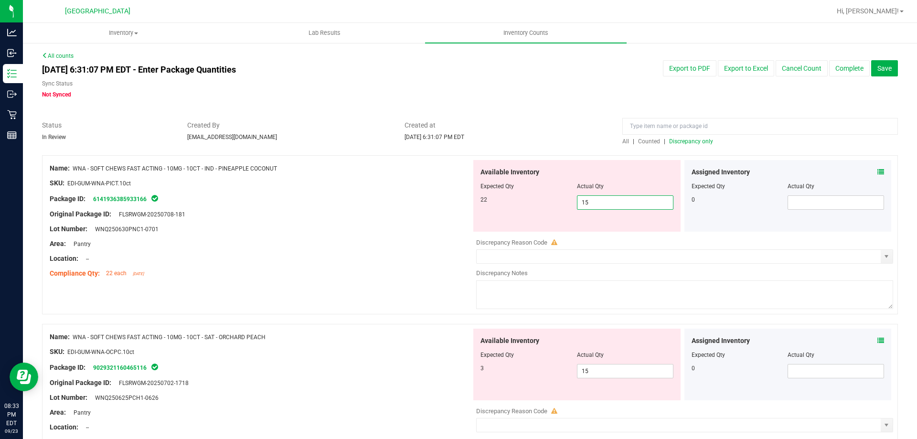
click at [617, 197] on span "15 15" at bounding box center [625, 202] width 97 height 14
click at [617, 197] on input "15" at bounding box center [626, 202] width 96 height 13
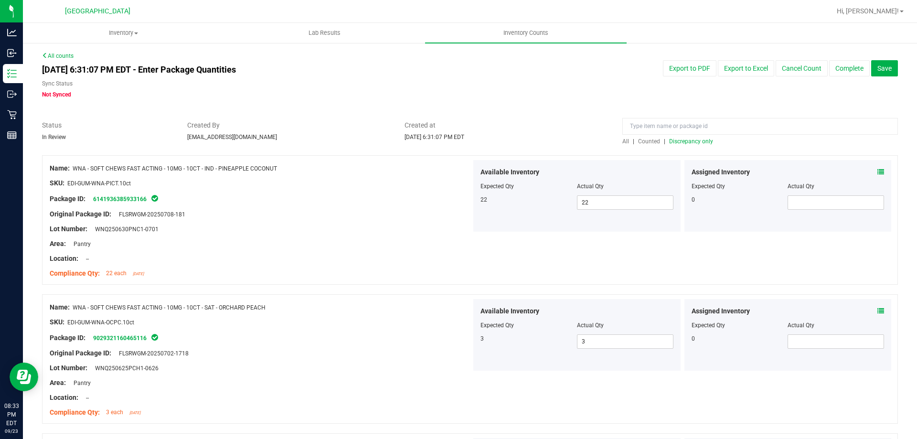
click at [685, 143] on span "Discrepancy only" at bounding box center [691, 141] width 44 height 7
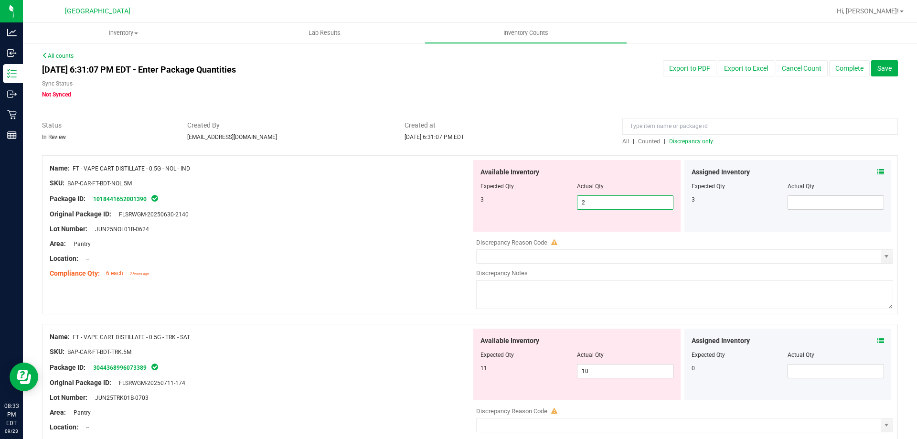
click at [618, 205] on span "2 2" at bounding box center [625, 202] width 97 height 14
click at [618, 205] on input "2" at bounding box center [626, 202] width 96 height 13
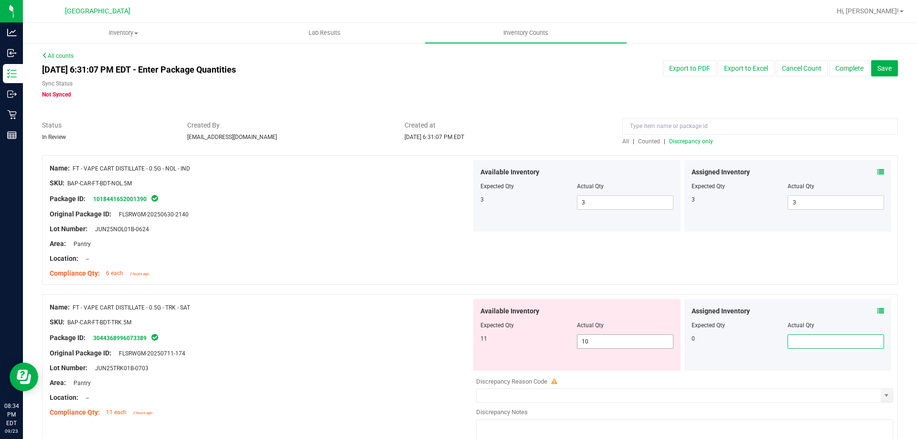
click at [638, 346] on span "10 10" at bounding box center [625, 341] width 97 height 14
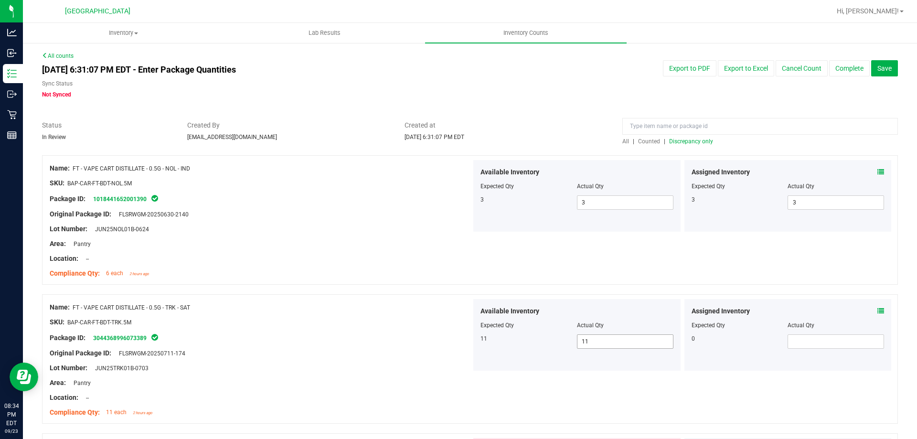
scroll to position [246, 0]
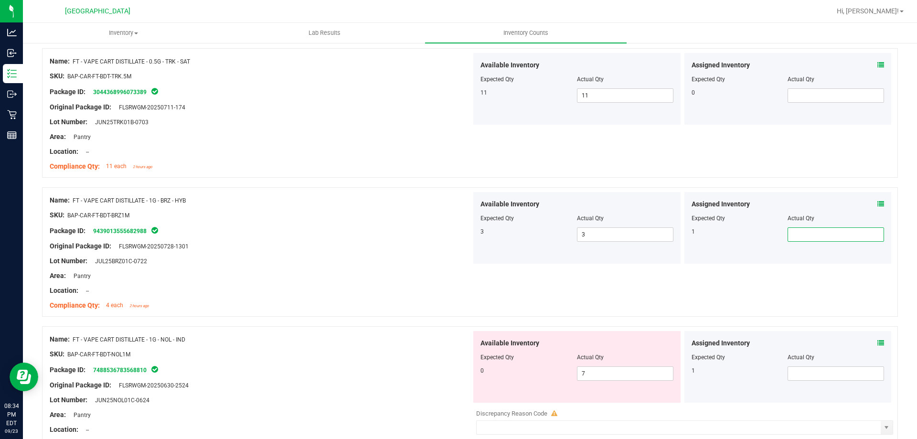
click at [790, 233] on span at bounding box center [836, 234] width 97 height 14
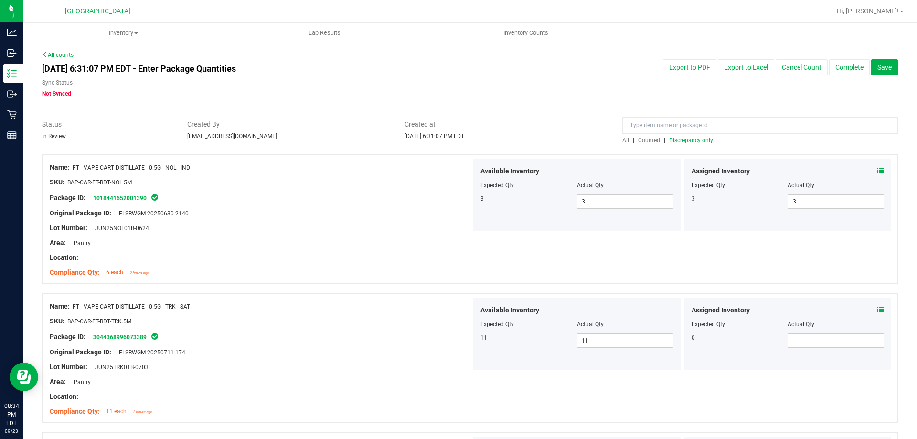
scroll to position [0, 0]
click at [881, 71] on span "Save" at bounding box center [885, 68] width 14 height 8
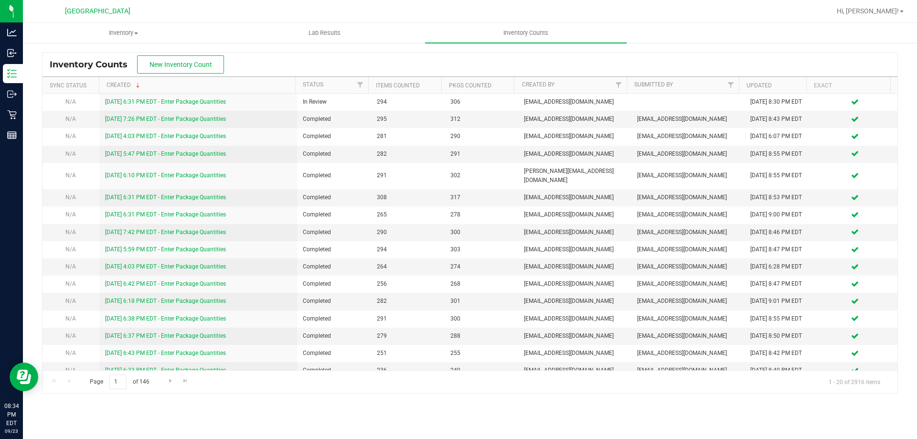
click at [571, 8] on div at bounding box center [501, 11] width 660 height 19
